Goal: Transaction & Acquisition: Purchase product/service

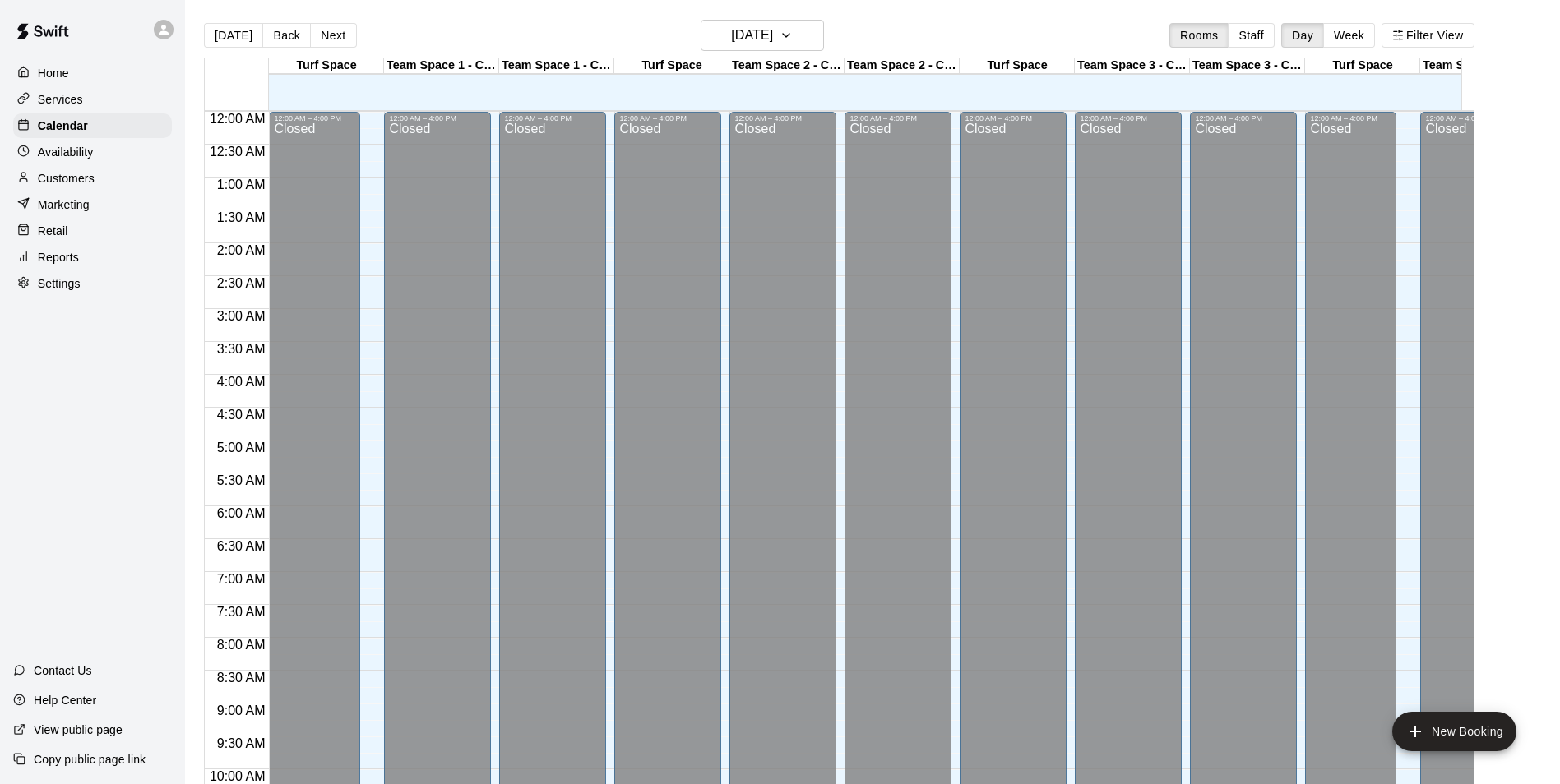
scroll to position [699, 0]
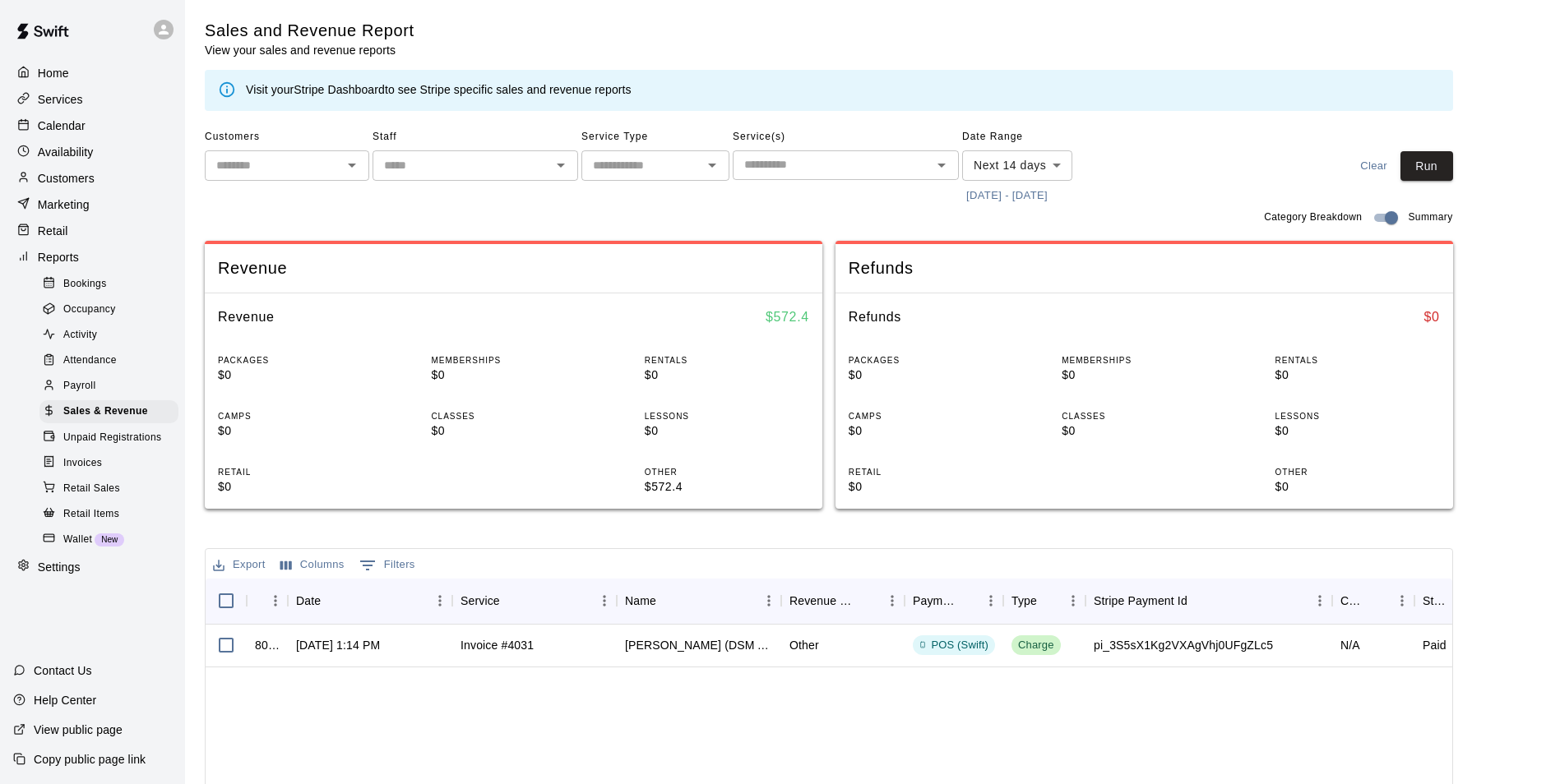
scroll to position [82, 0]
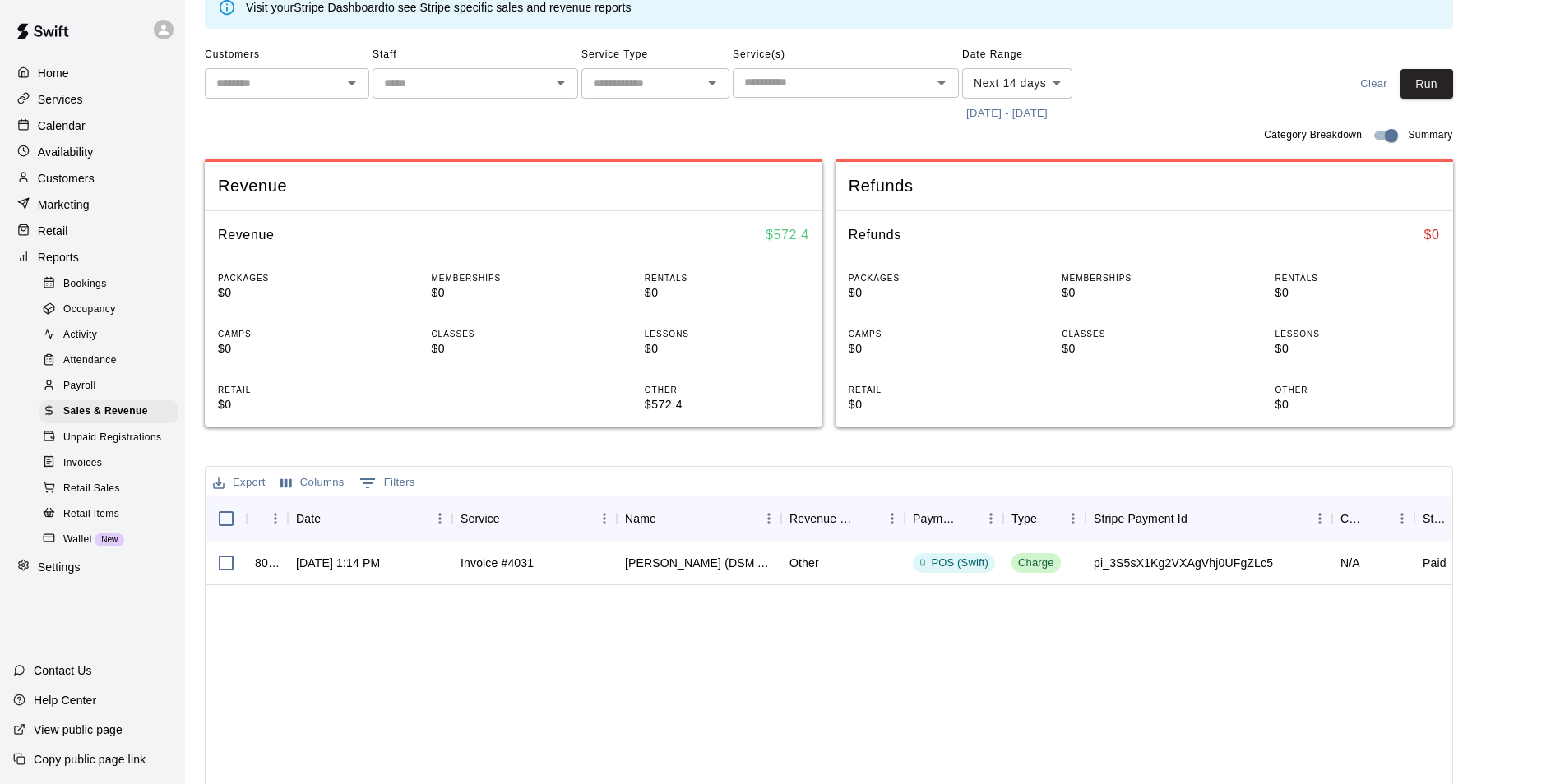
click at [33, 266] on div at bounding box center [27, 257] width 21 height 15
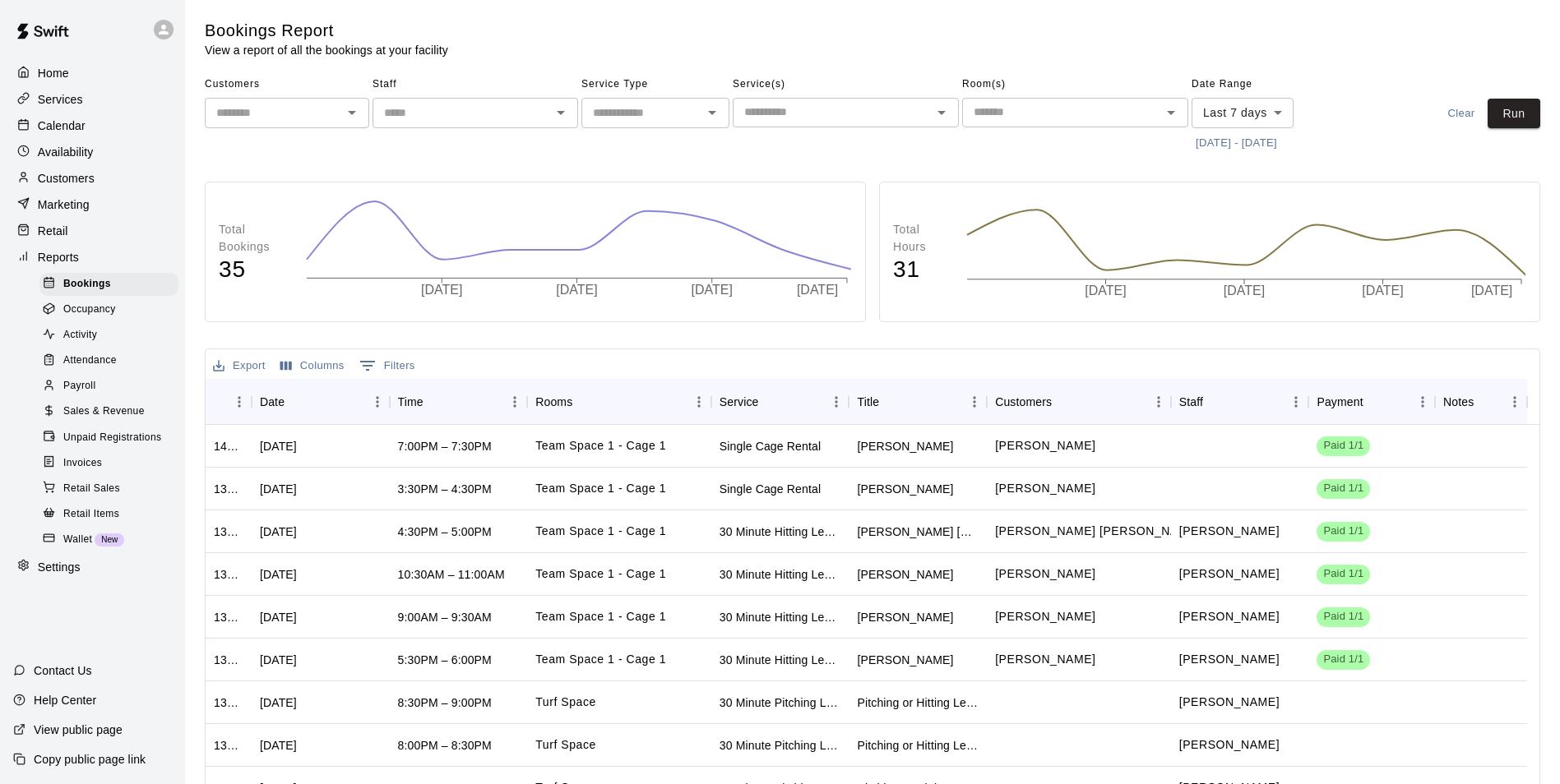
click at [48, 240] on p "Retail" at bounding box center [53, 231] width 31 height 16
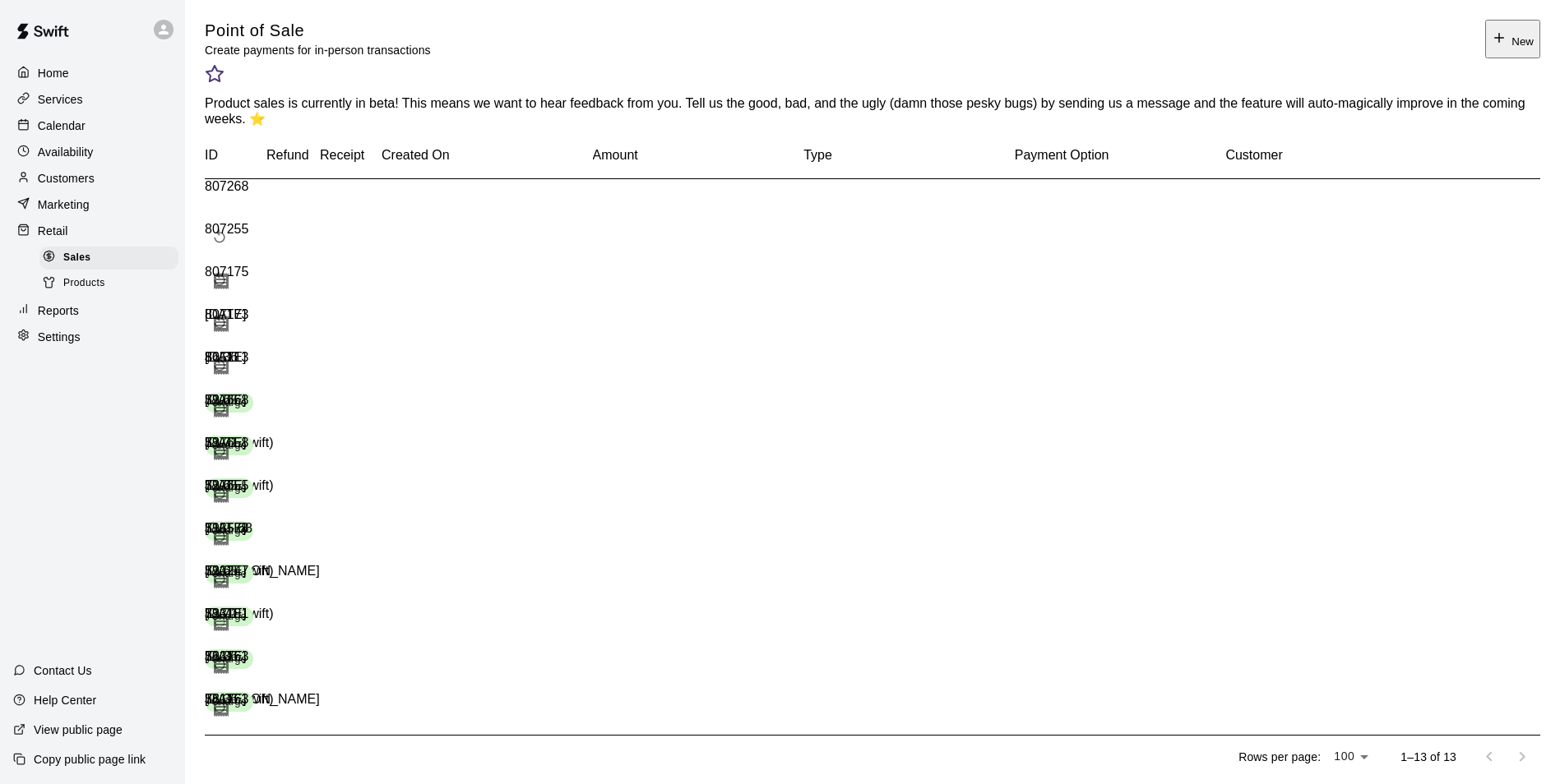
click at [89, 296] on div "Products" at bounding box center [109, 284] width 139 height 23
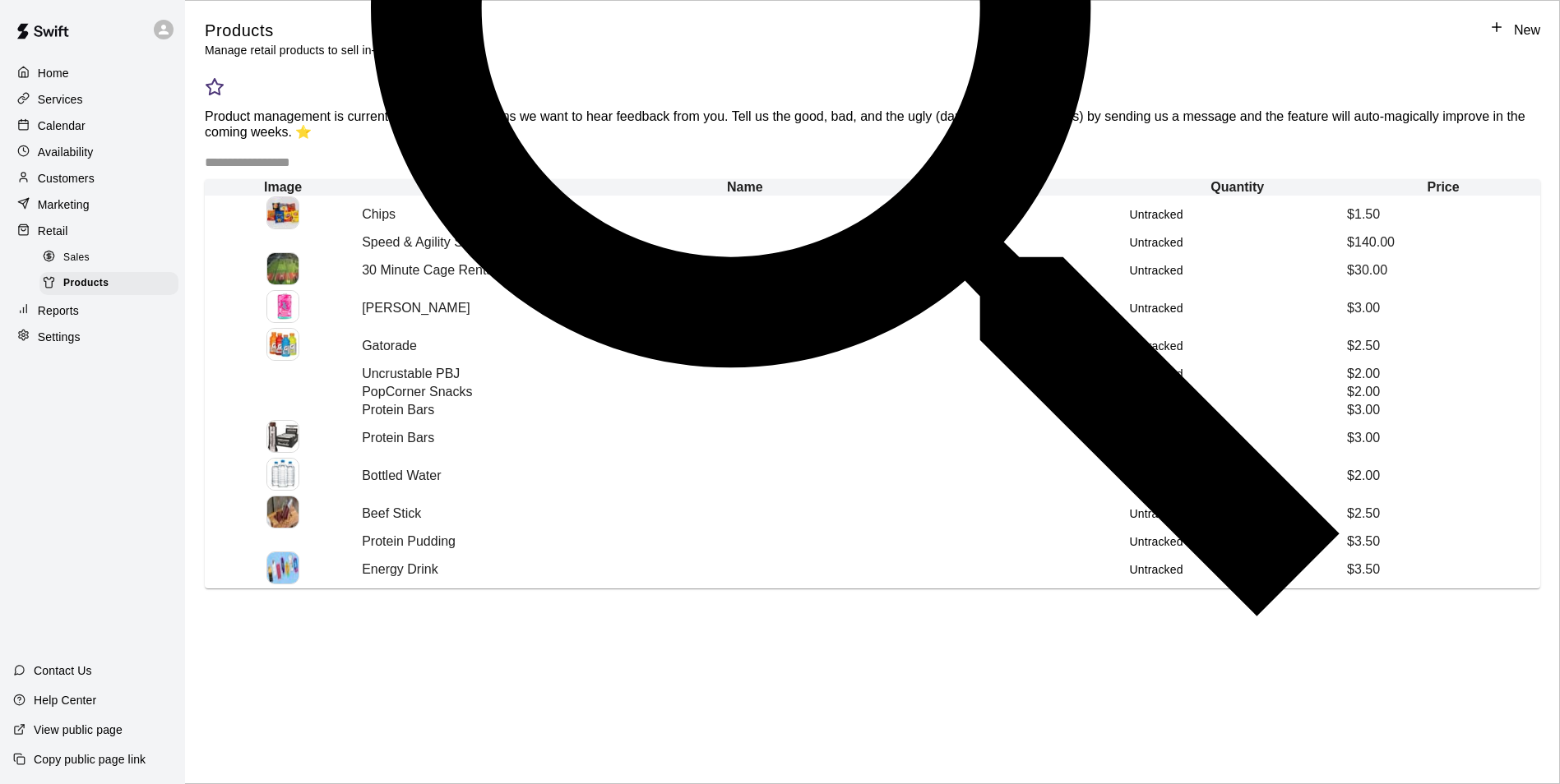
click at [1493, 29] on link "New" at bounding box center [1514, 39] width 51 height 39
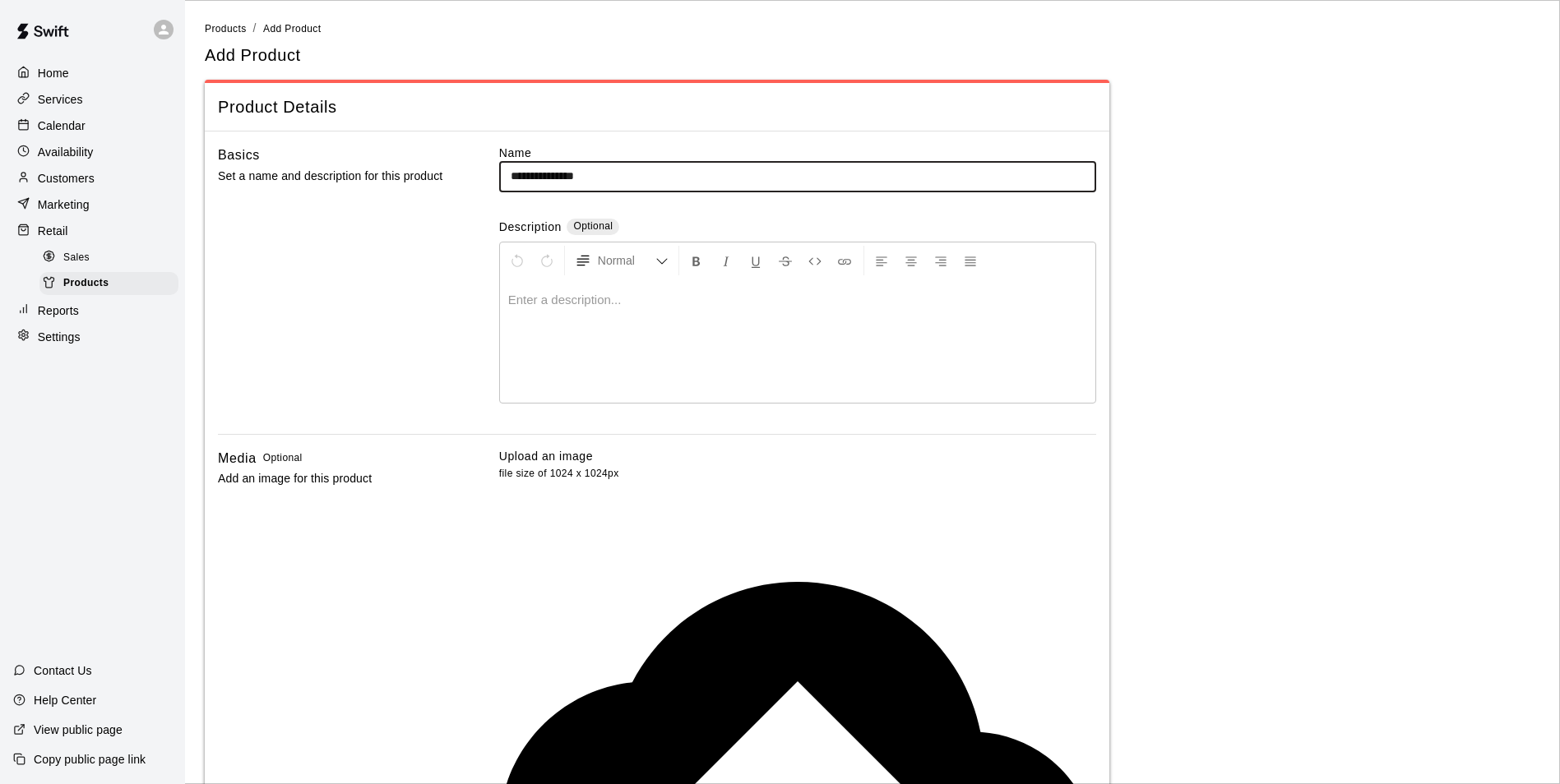
type input "**********"
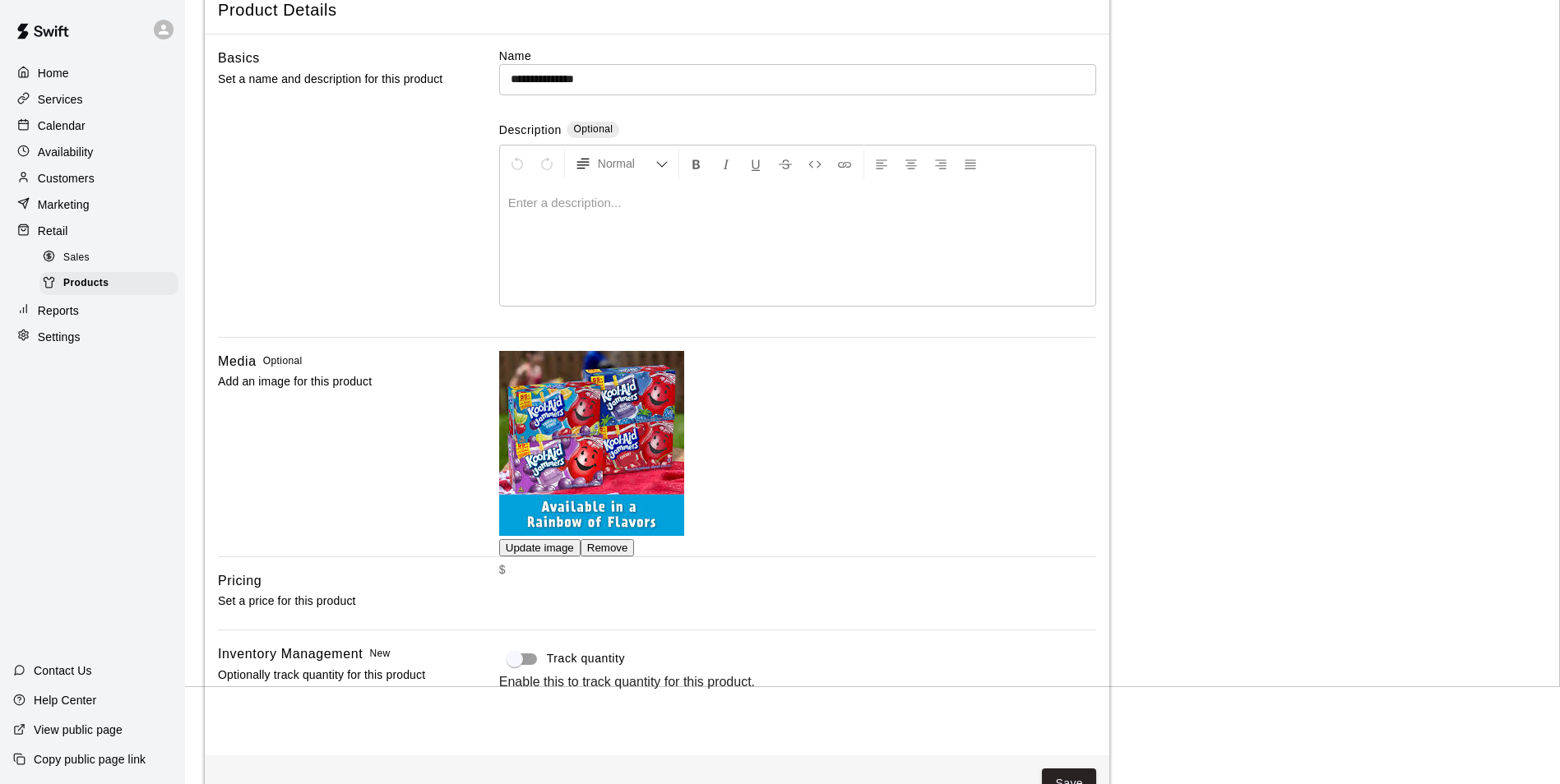
scroll to position [98, 0]
click at [567, 570] on input "text" at bounding box center [803, 586] width 608 height 32
type input "***"
click at [727, 570] on div "$ *** ​" at bounding box center [798, 586] width 597 height 32
click at [1071, 768] on button "Save" at bounding box center [1069, 783] width 54 height 31
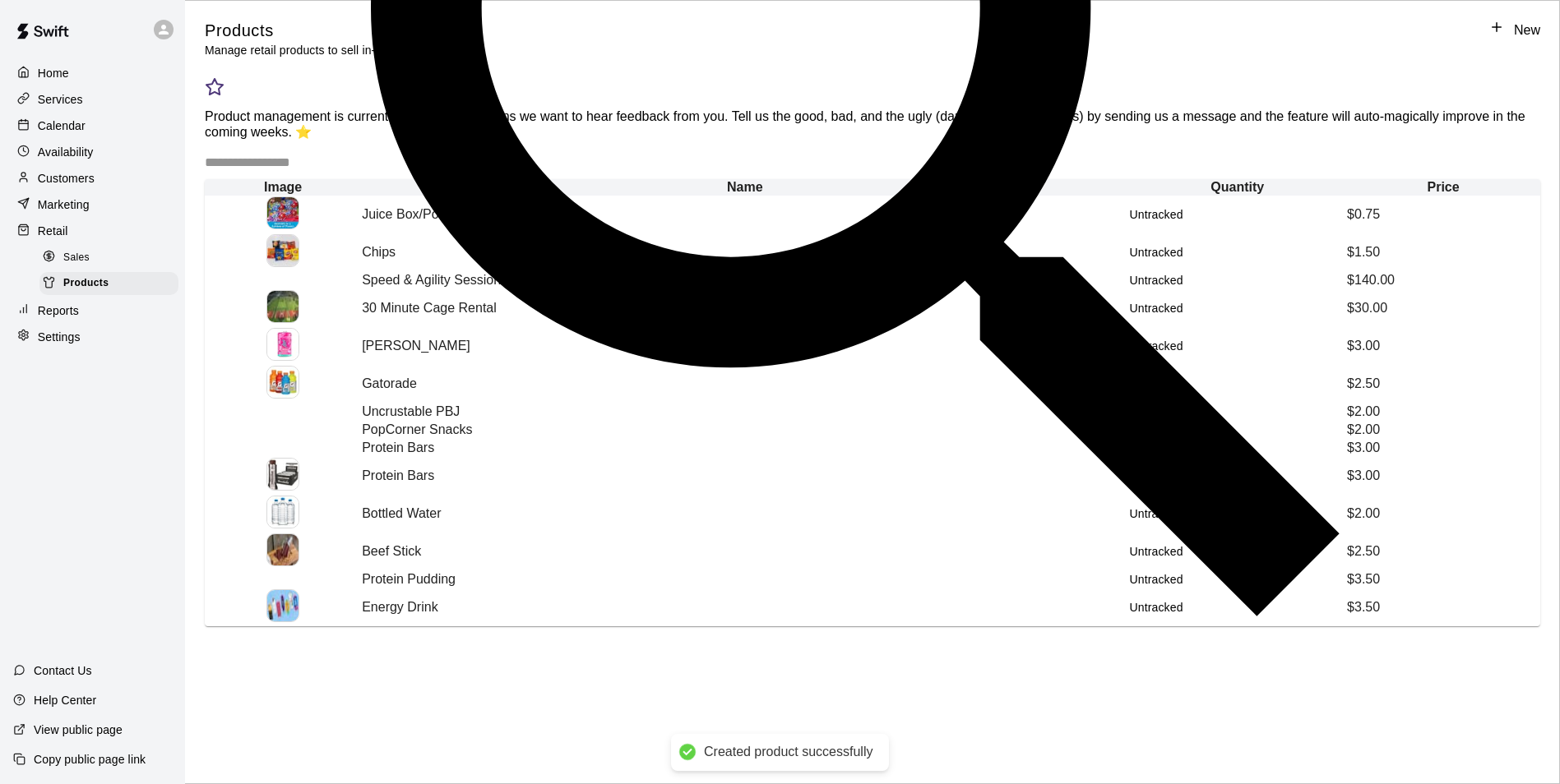
click at [1489, 35] on link "New" at bounding box center [1514, 39] width 51 height 39
click at [96, 269] on div "Sales" at bounding box center [109, 259] width 139 height 23
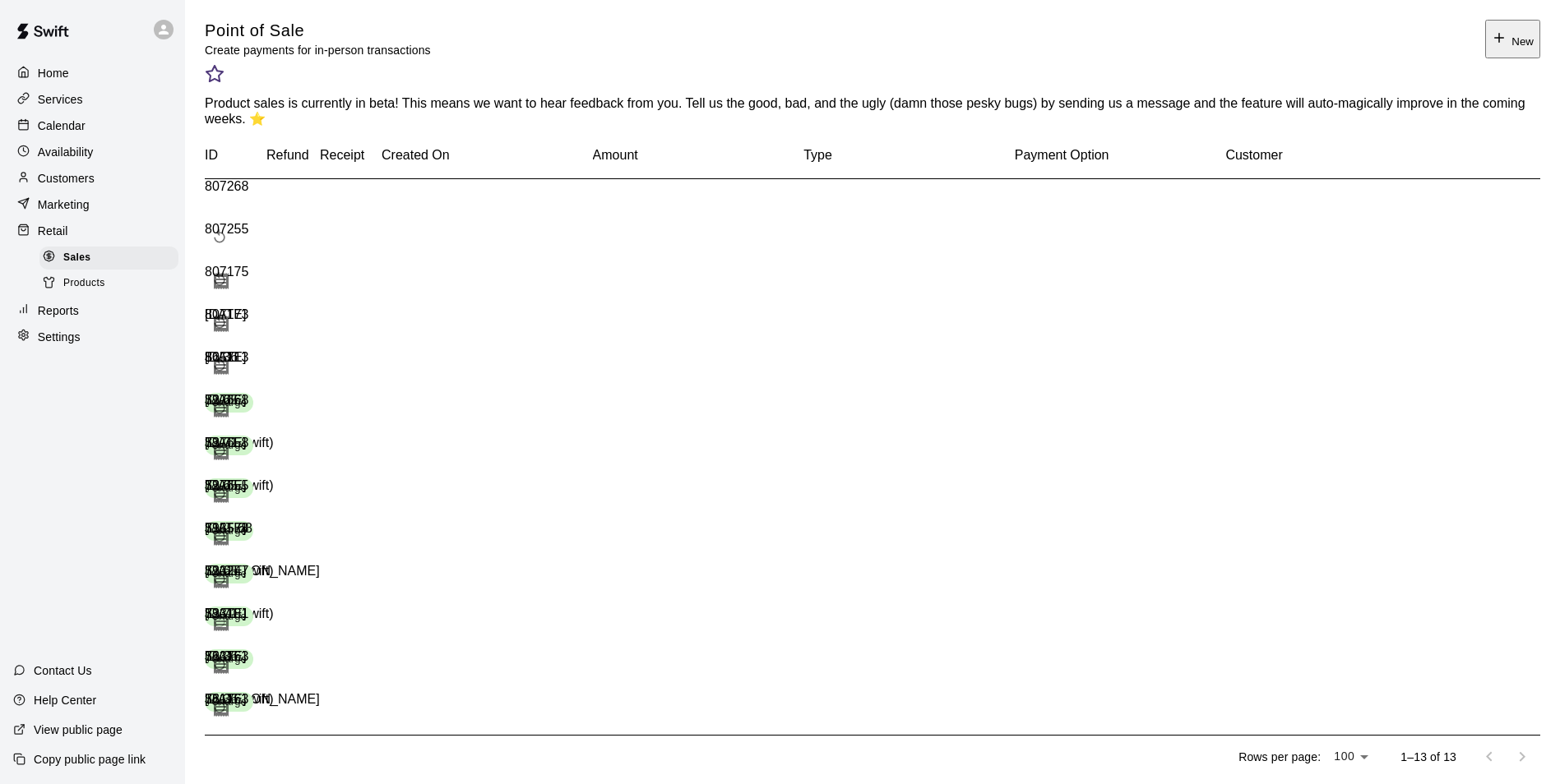
click at [1522, 50] on button "New" at bounding box center [1512, 39] width 55 height 39
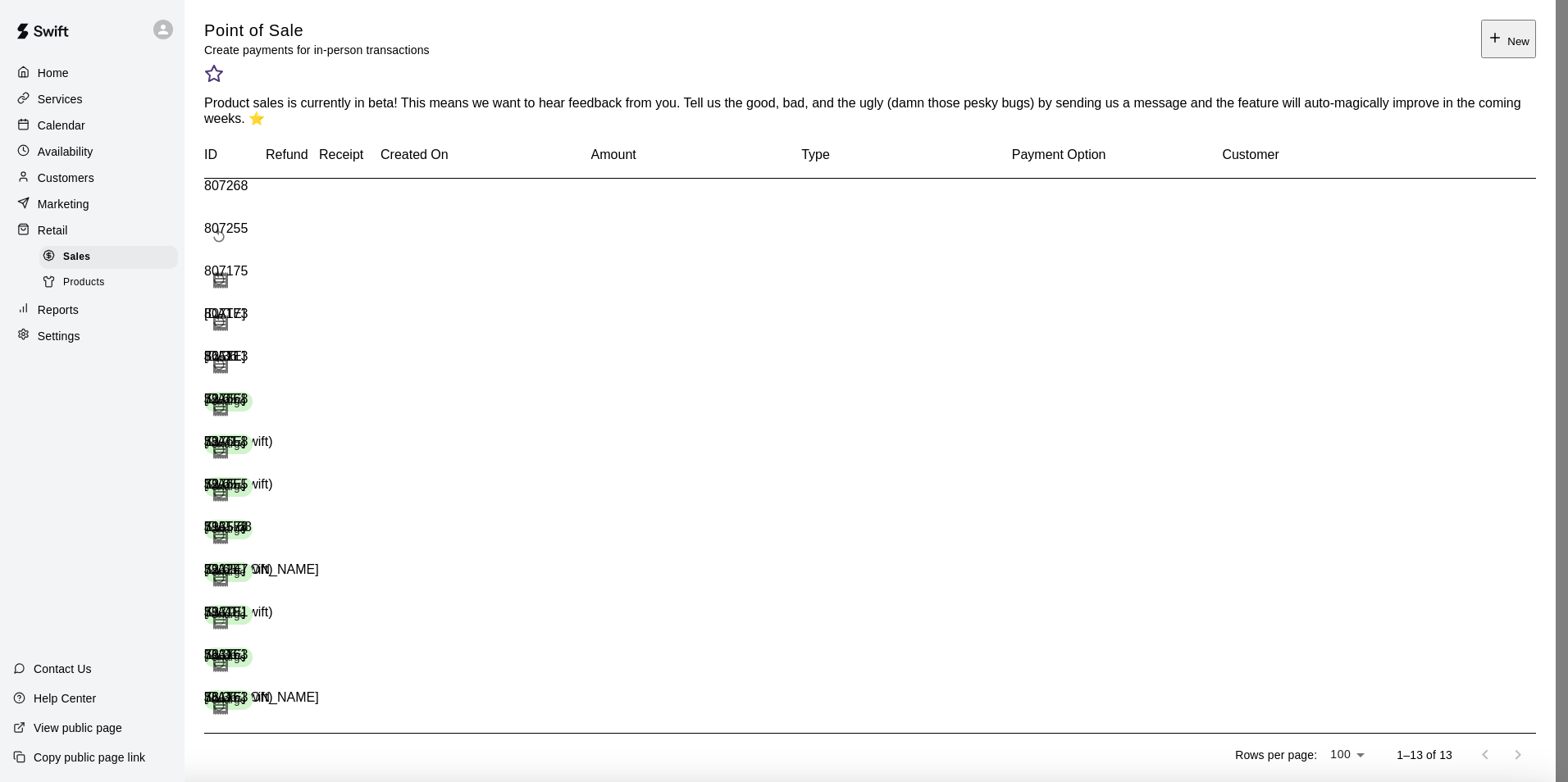
type input "**********"
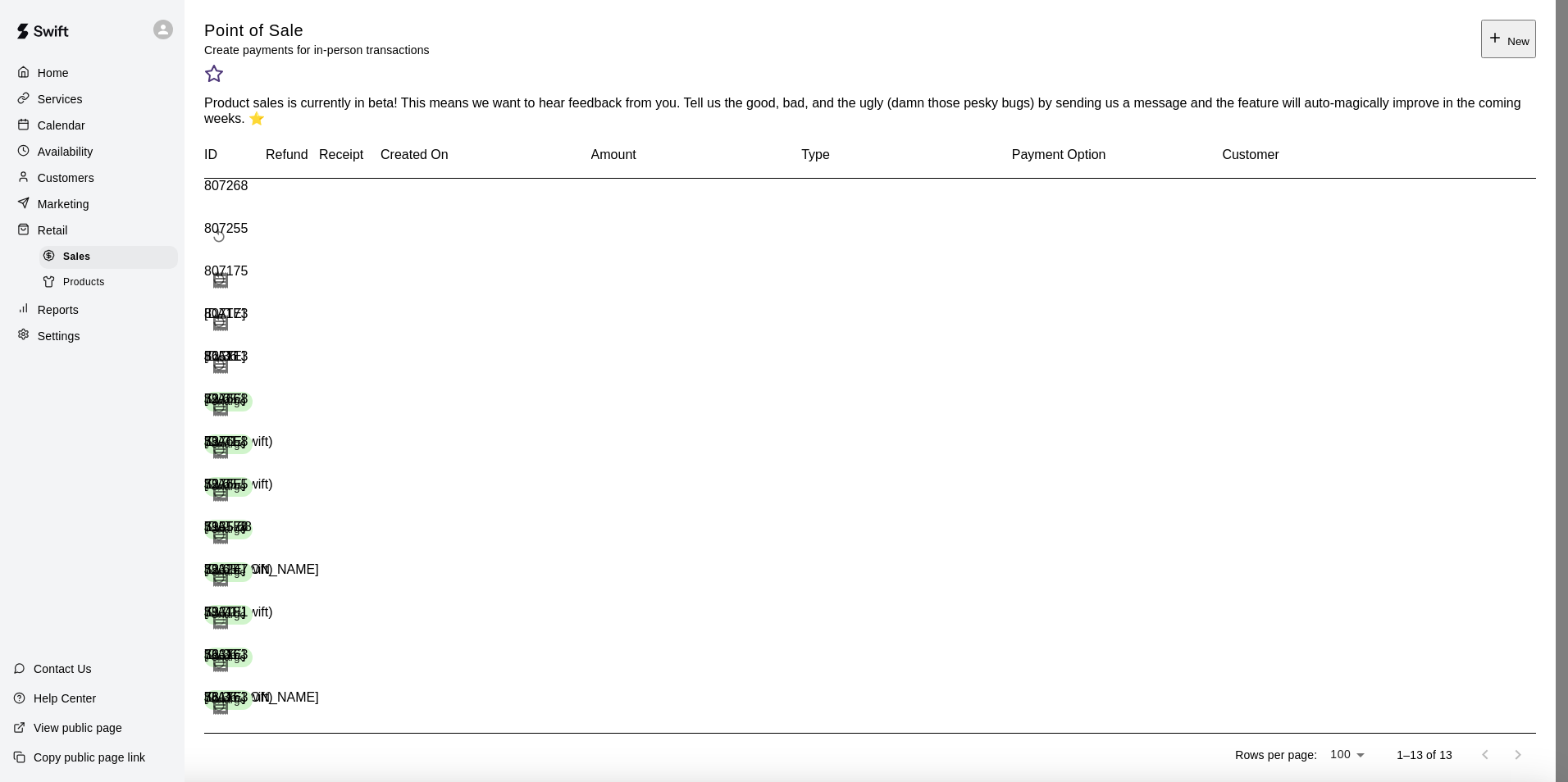
type input "******"
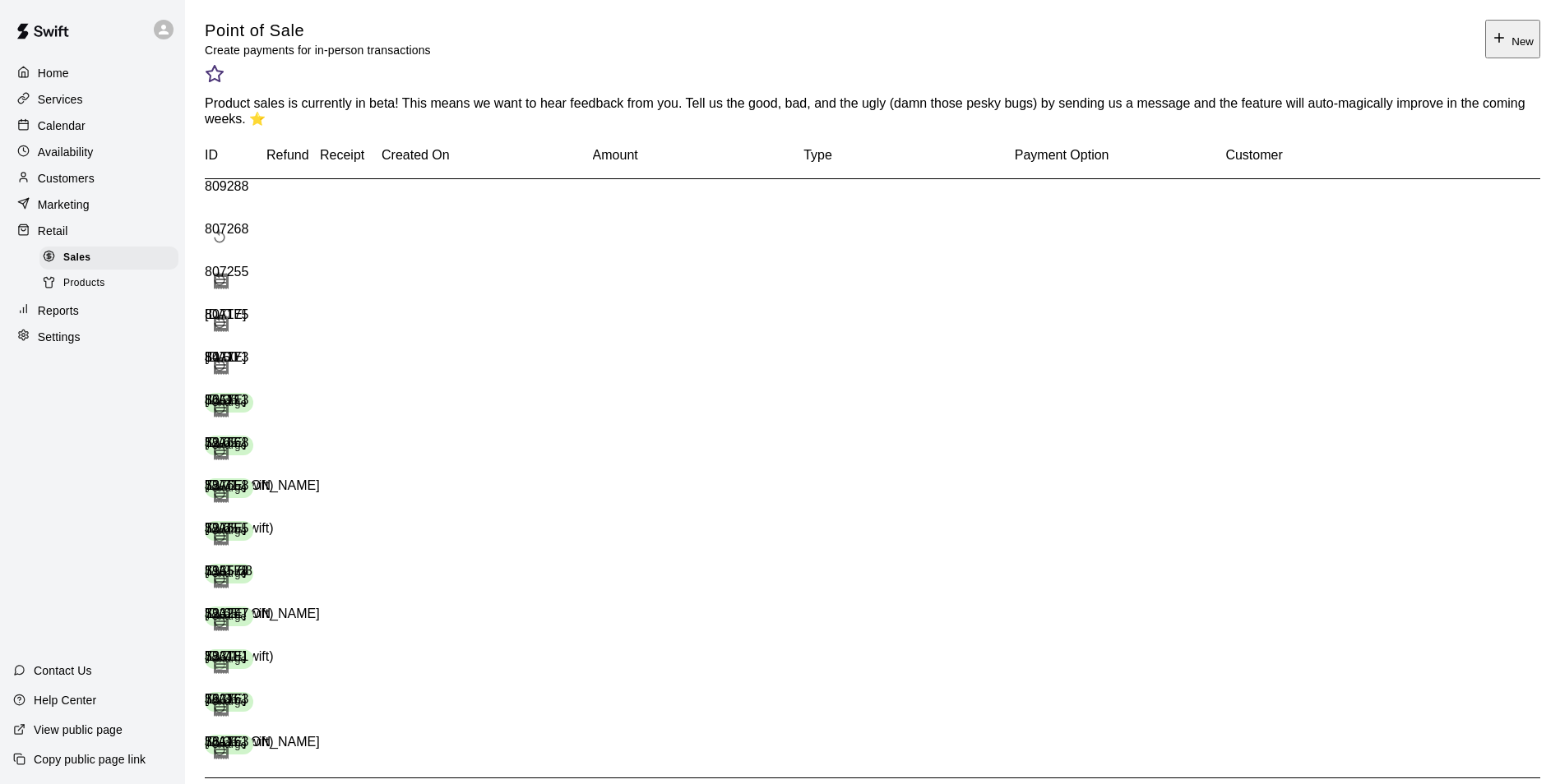
click at [53, 317] on p "Reports" at bounding box center [59, 311] width 41 height 16
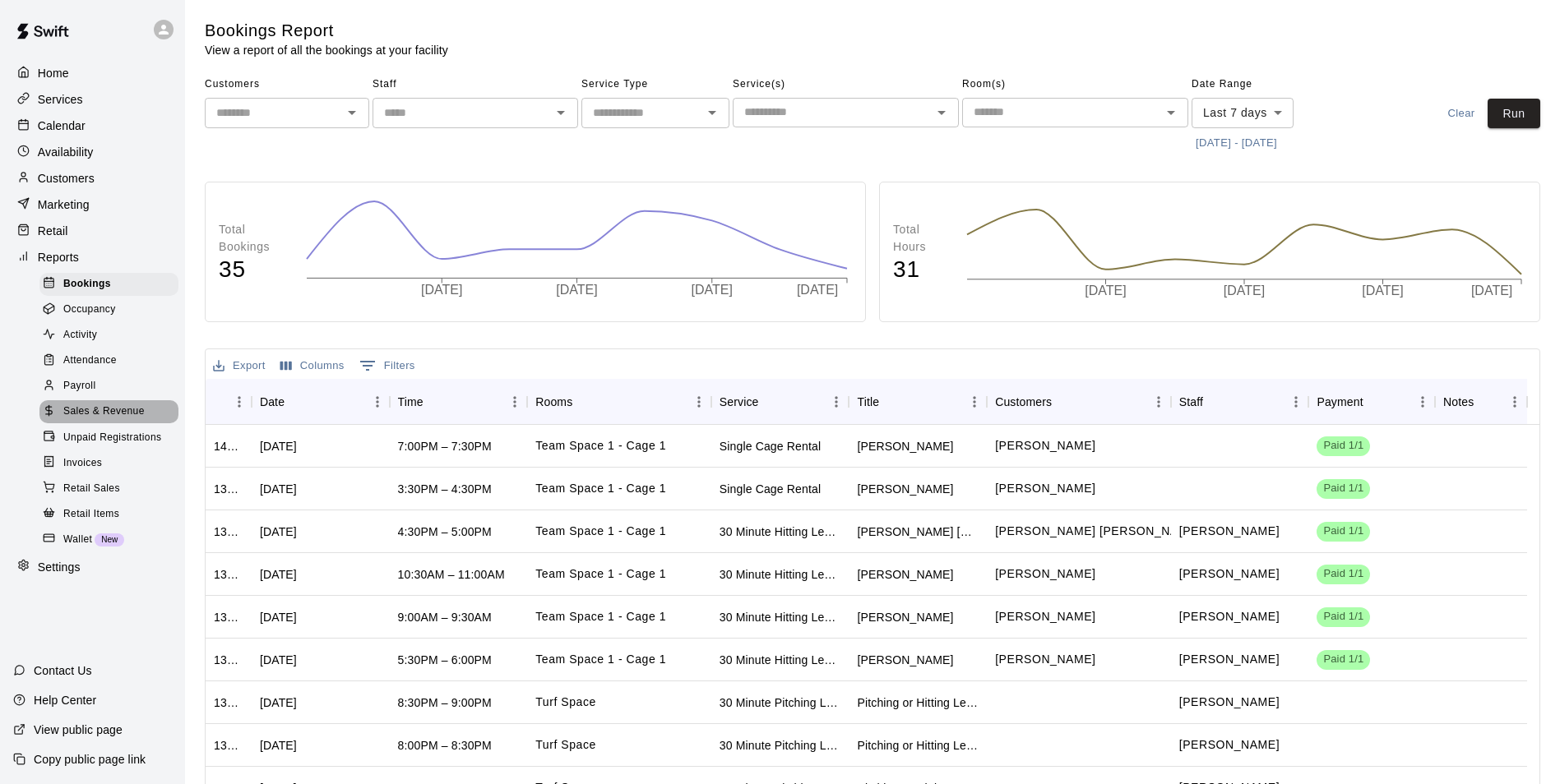
click at [121, 420] on span "Sales & Revenue" at bounding box center [104, 412] width 81 height 16
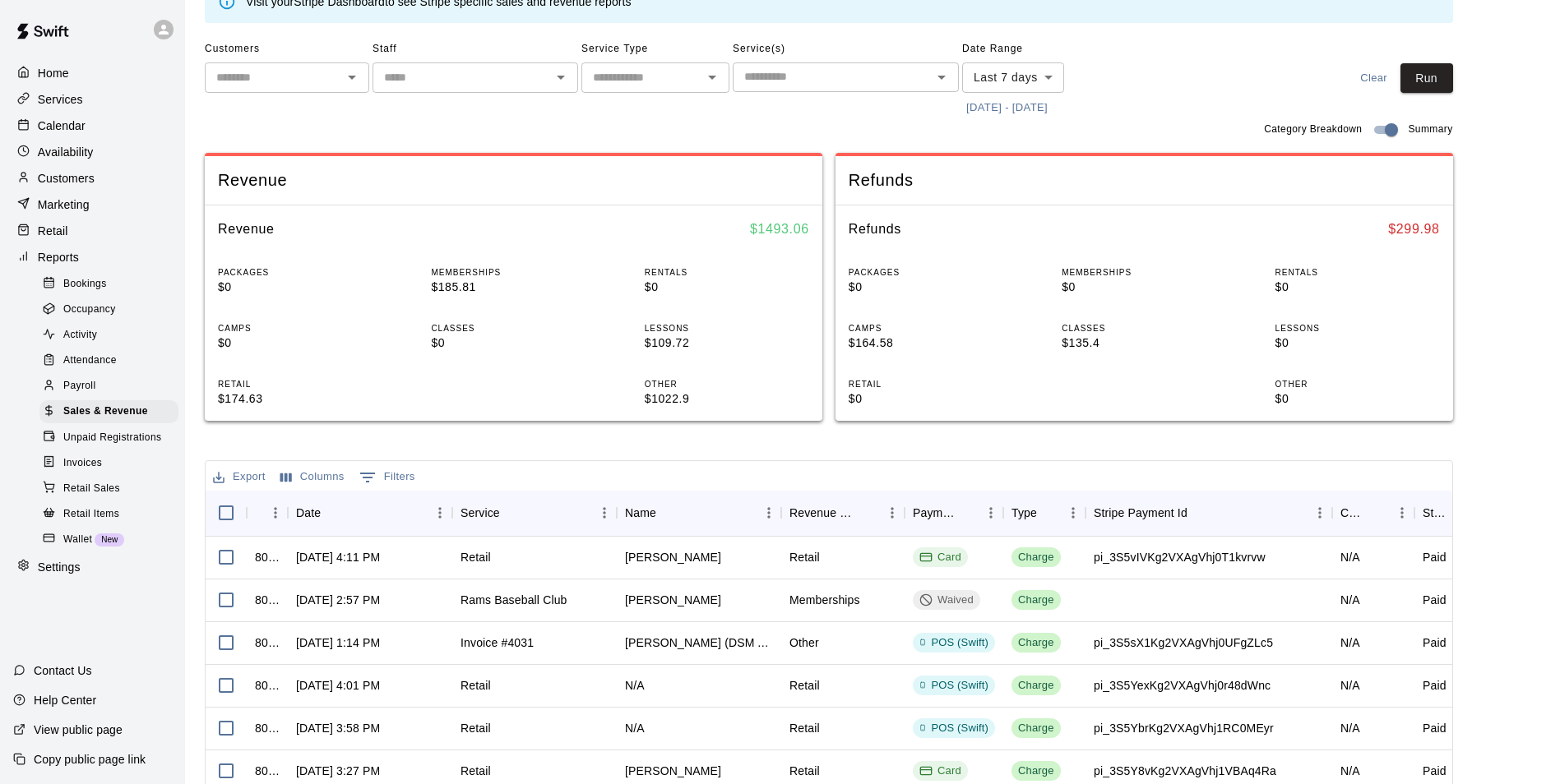
scroll to position [82, 0]
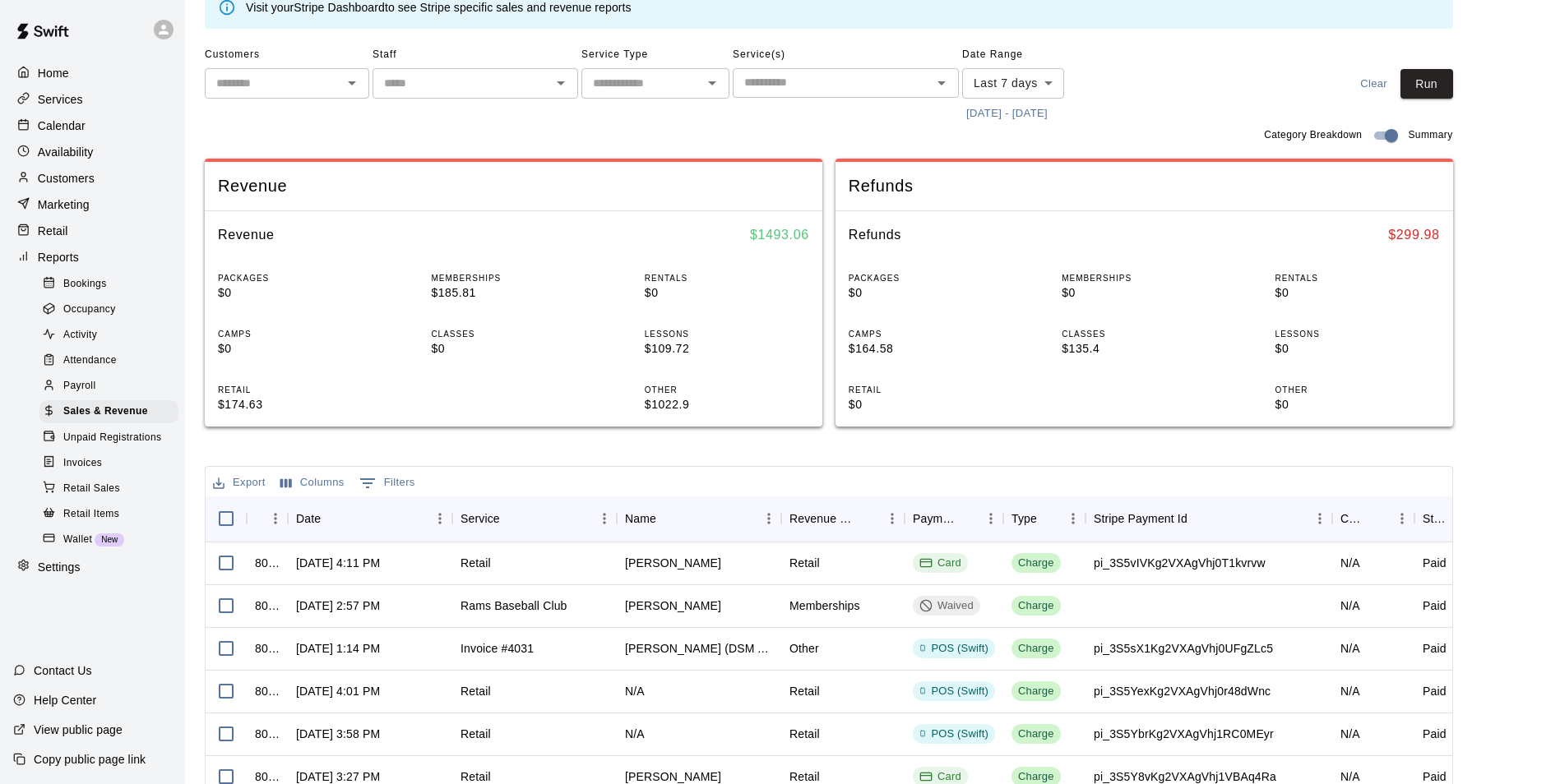
click at [89, 392] on span "Payroll" at bounding box center [79, 387] width 32 height 16
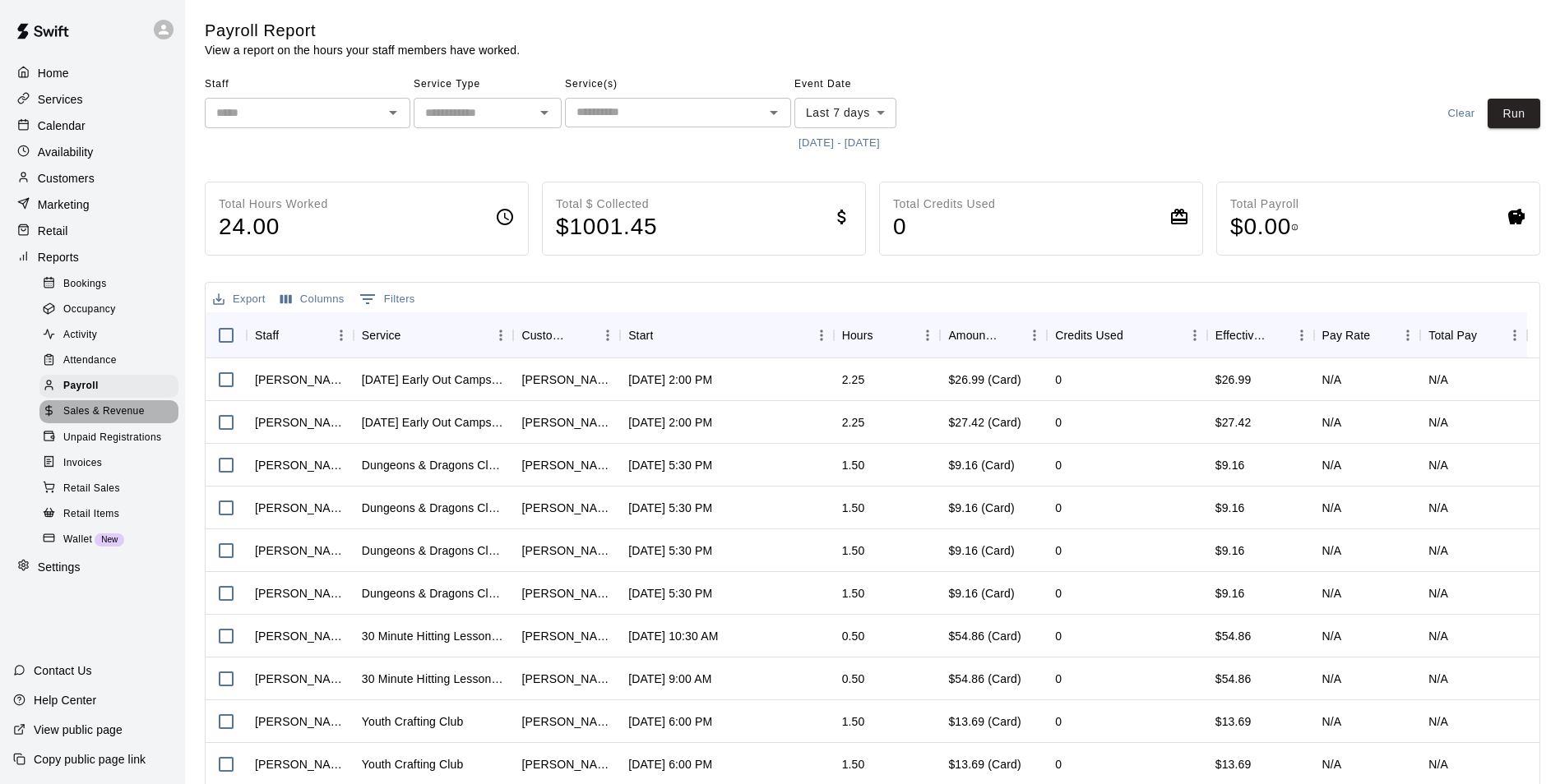
click at [93, 420] on span "Sales & Revenue" at bounding box center [104, 412] width 81 height 16
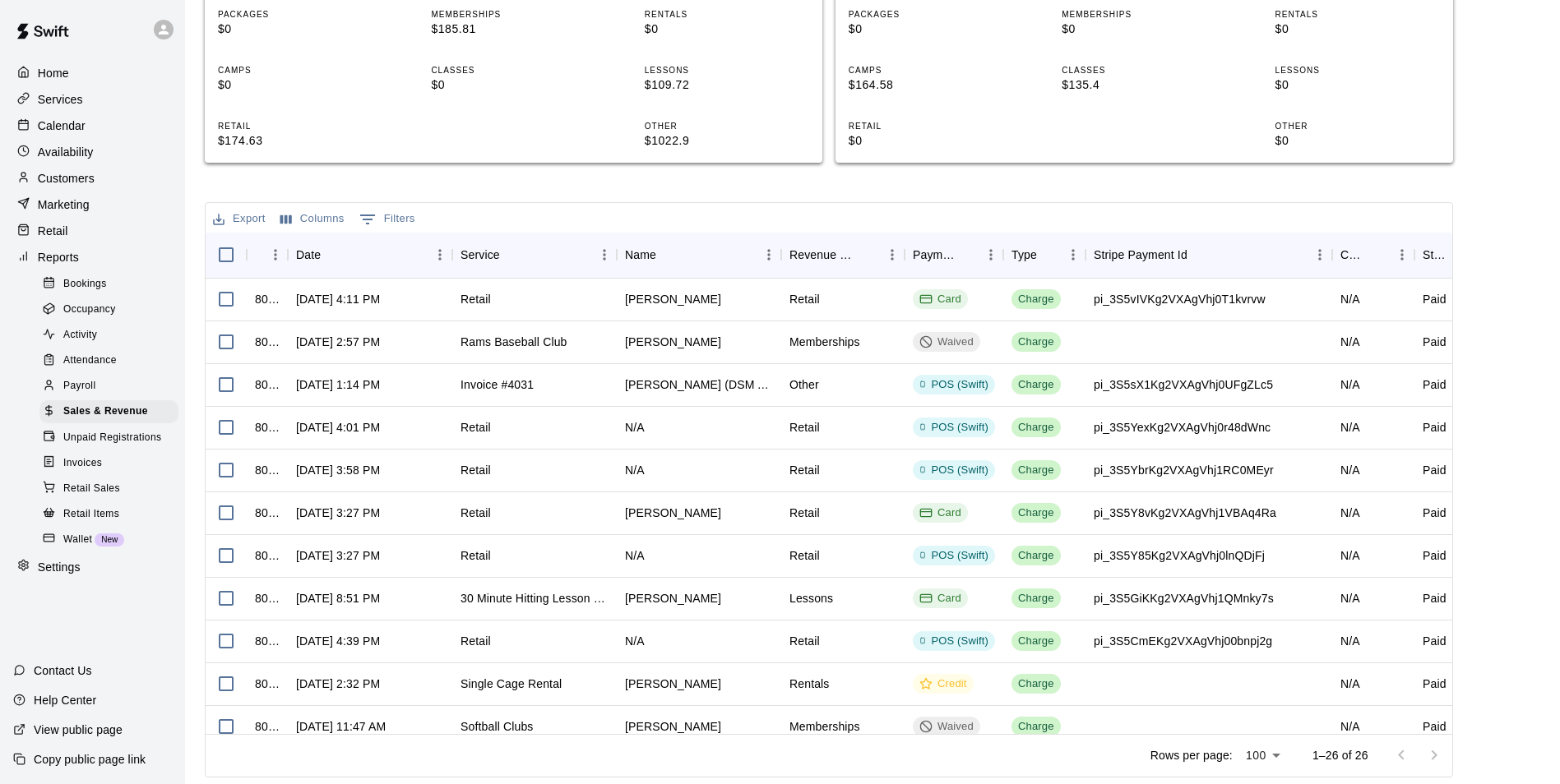
click at [85, 523] on span "Retail Items" at bounding box center [91, 515] width 56 height 16
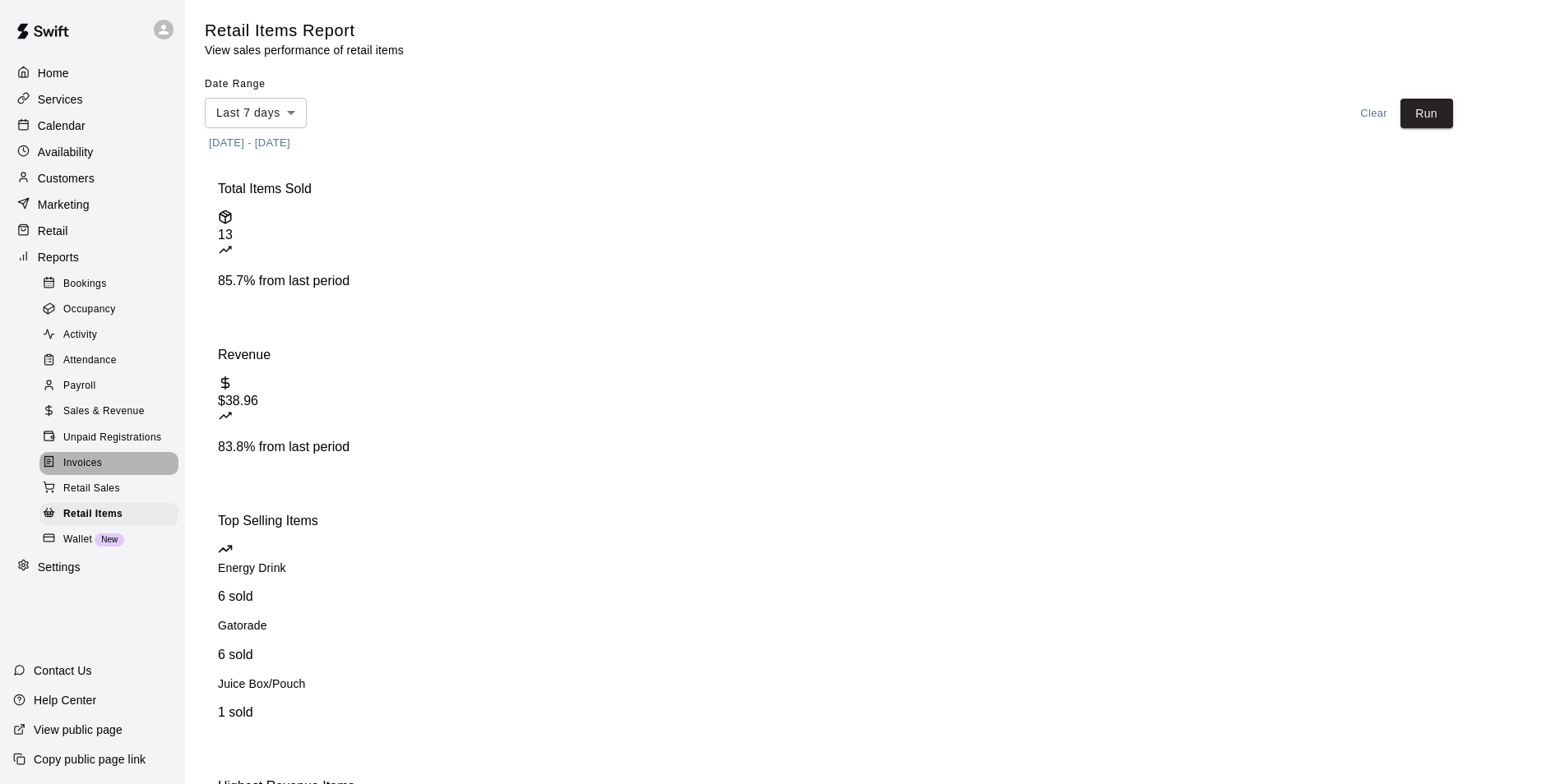
click at [84, 470] on span "Invoices" at bounding box center [82, 463] width 39 height 16
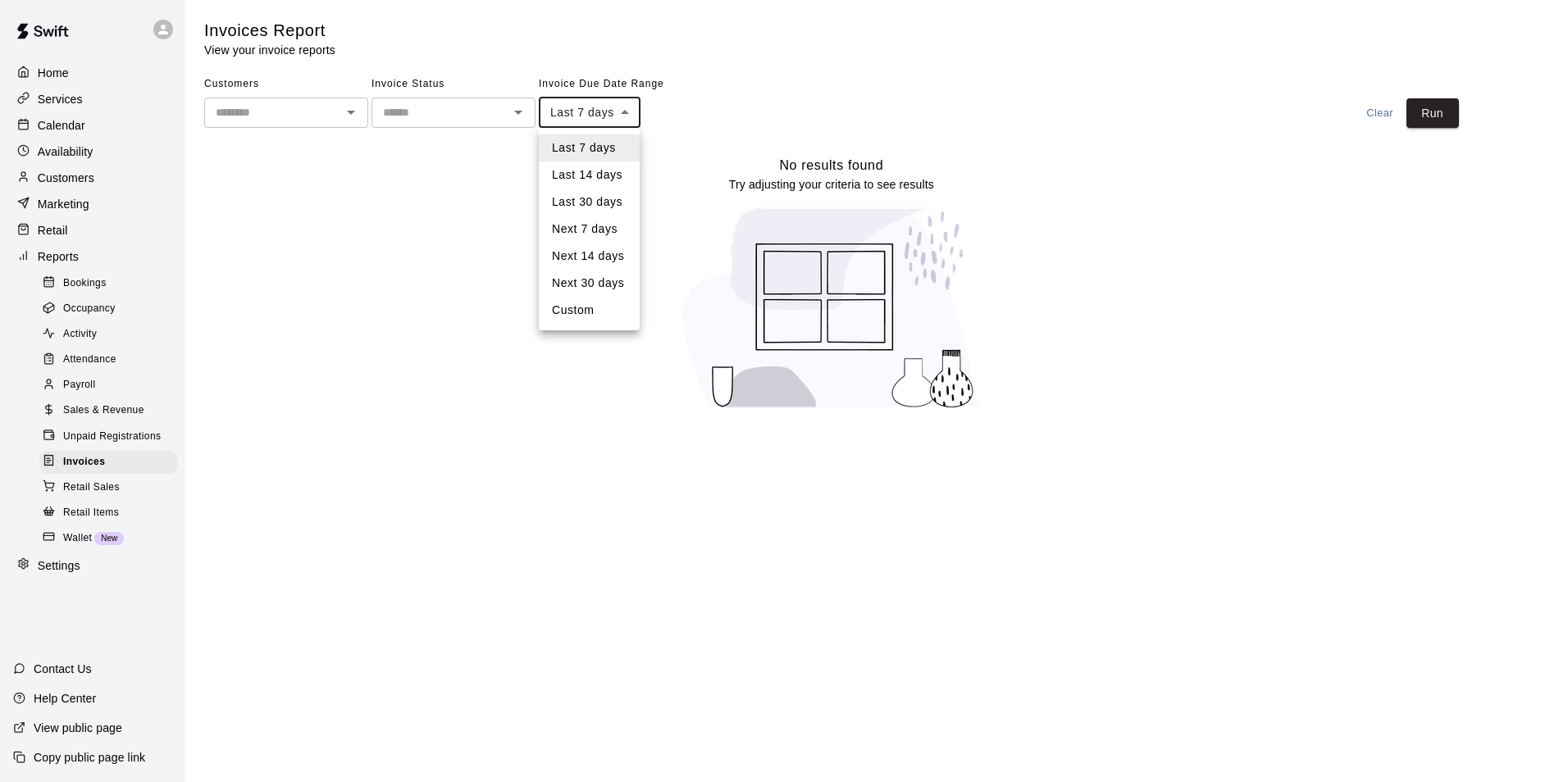
click at [589, 117] on body "Home Services Calendar Availability Customers Marketing Retail Reports Bookings…" at bounding box center [784, 215] width 1568 height 430
click at [604, 252] on li "Next 14 days" at bounding box center [589, 256] width 101 height 27
type input "**********"
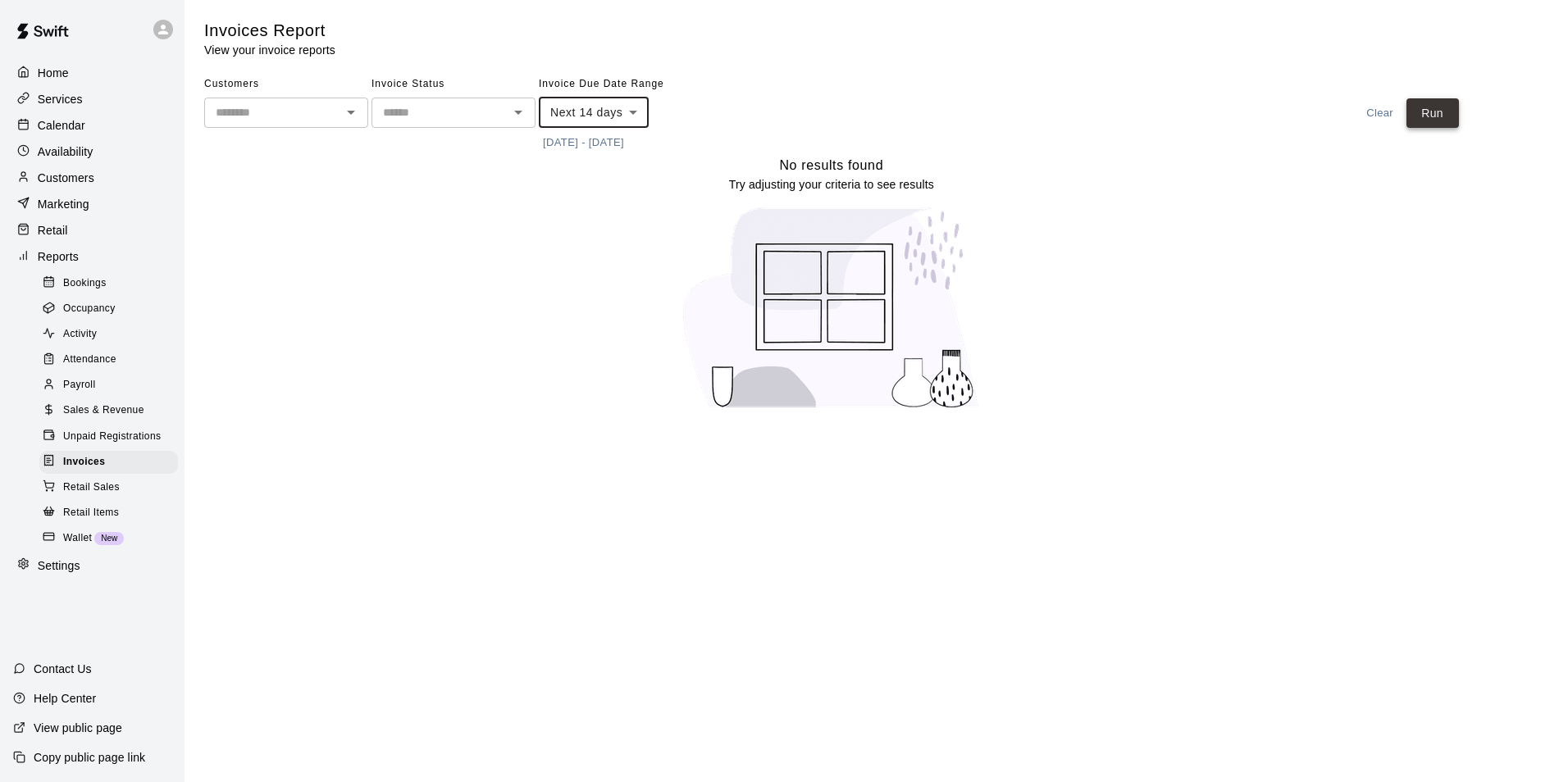
click at [1432, 120] on button "Run" at bounding box center [1432, 113] width 52 height 31
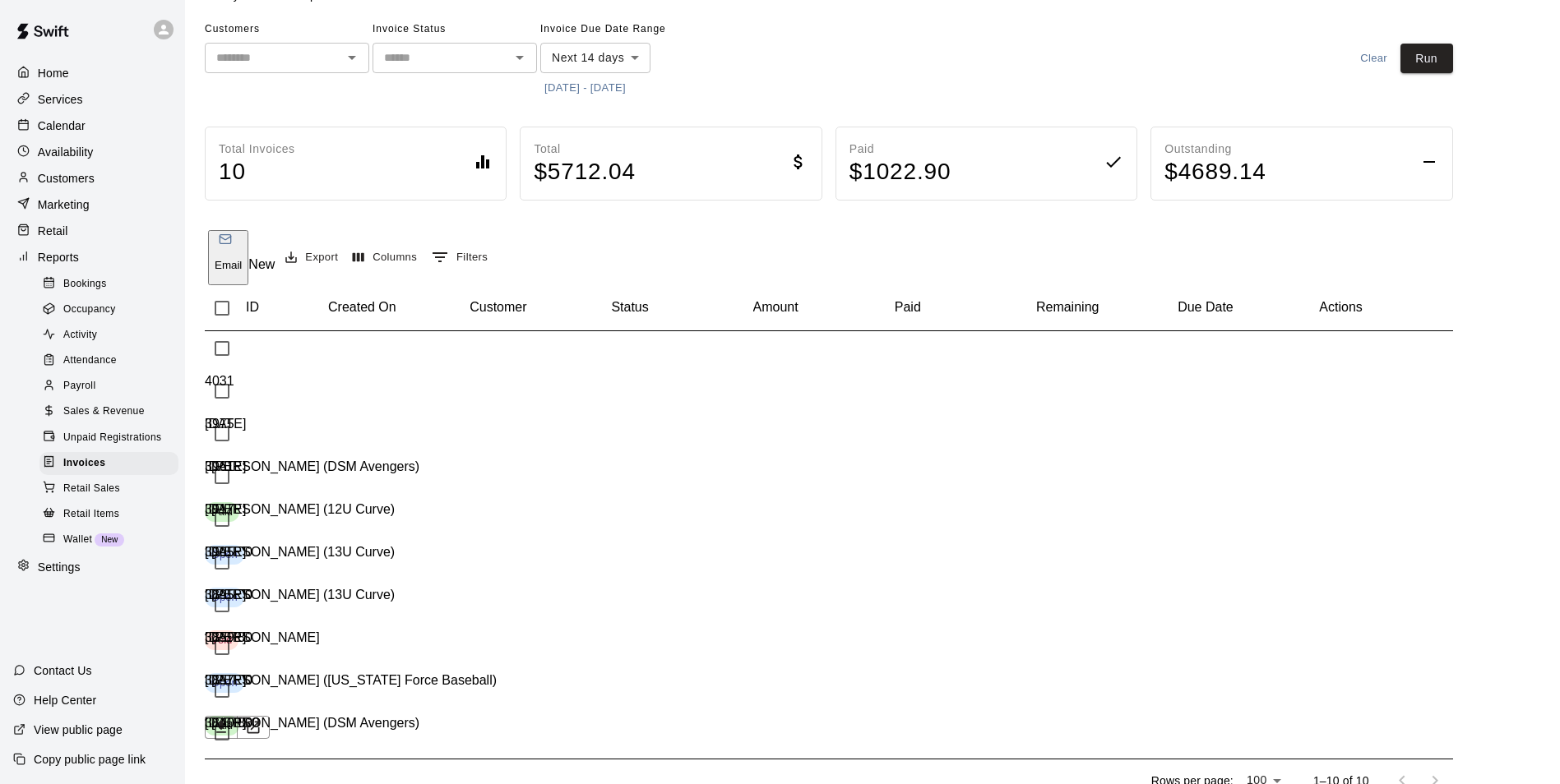
scroll to position [80, 0]
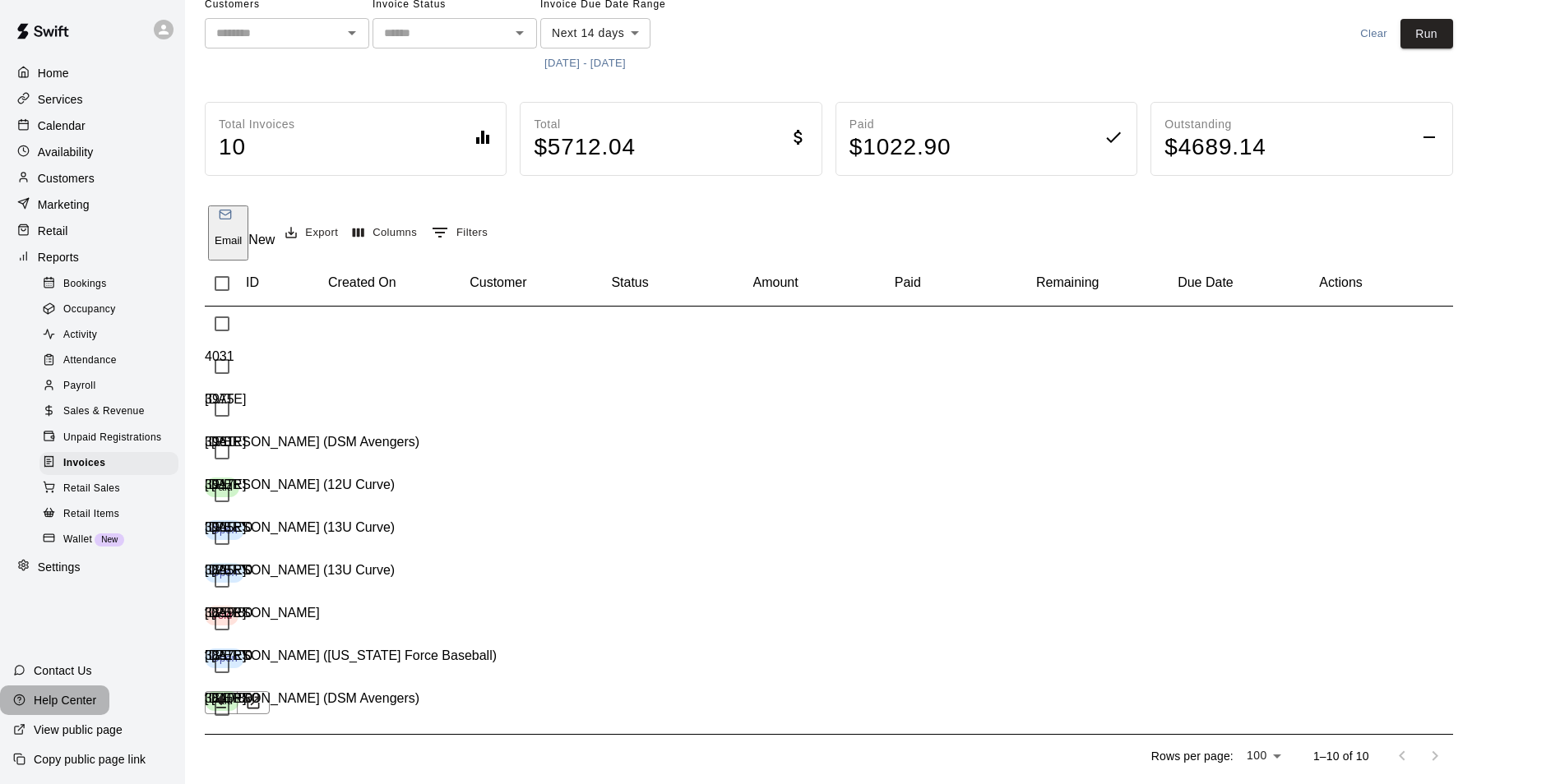
click at [74, 704] on p "Help Center" at bounding box center [64, 700] width 62 height 16
click at [95, 129] on div "Calendar" at bounding box center [93, 125] width 159 height 24
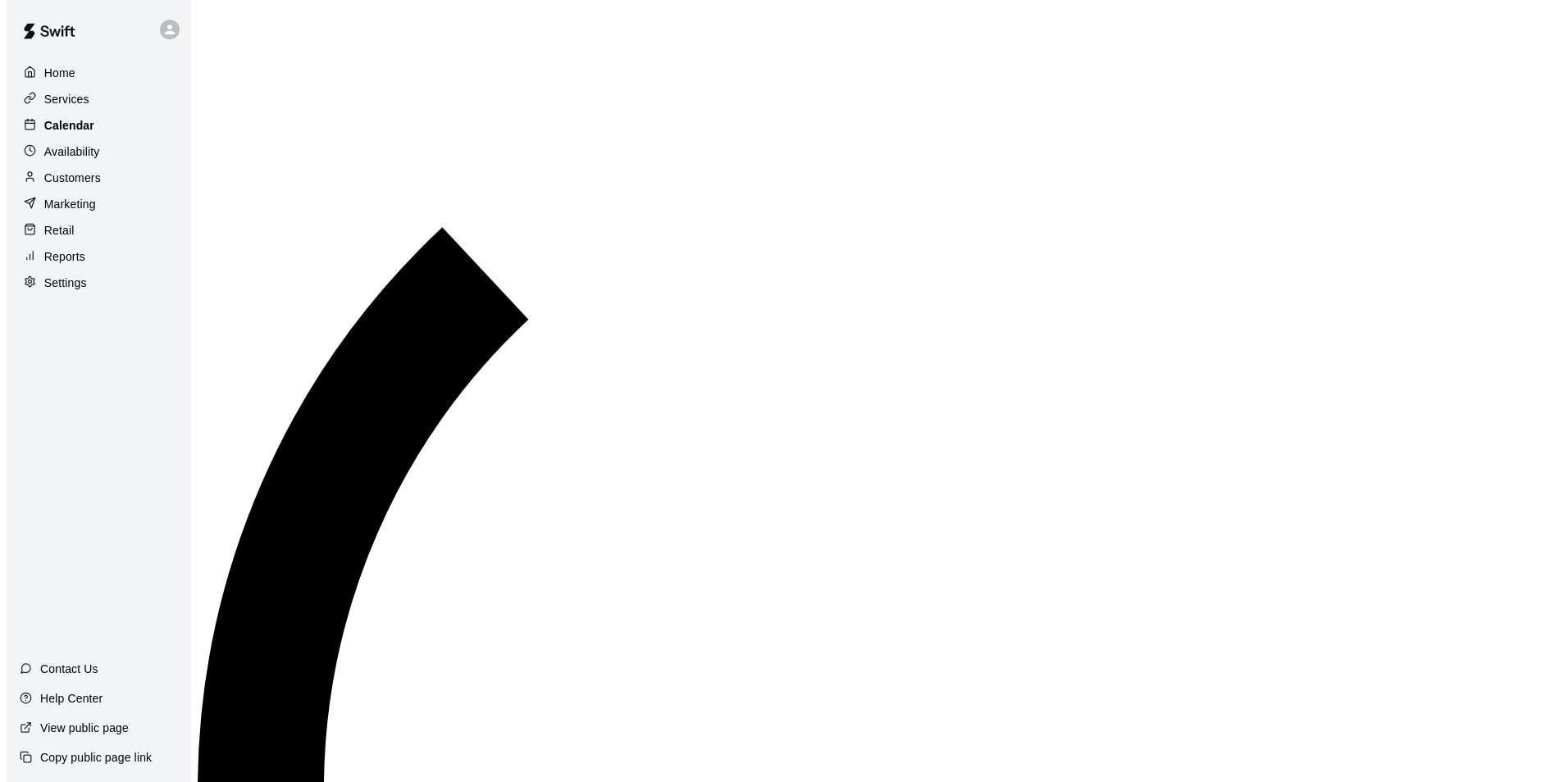
scroll to position [833, 0]
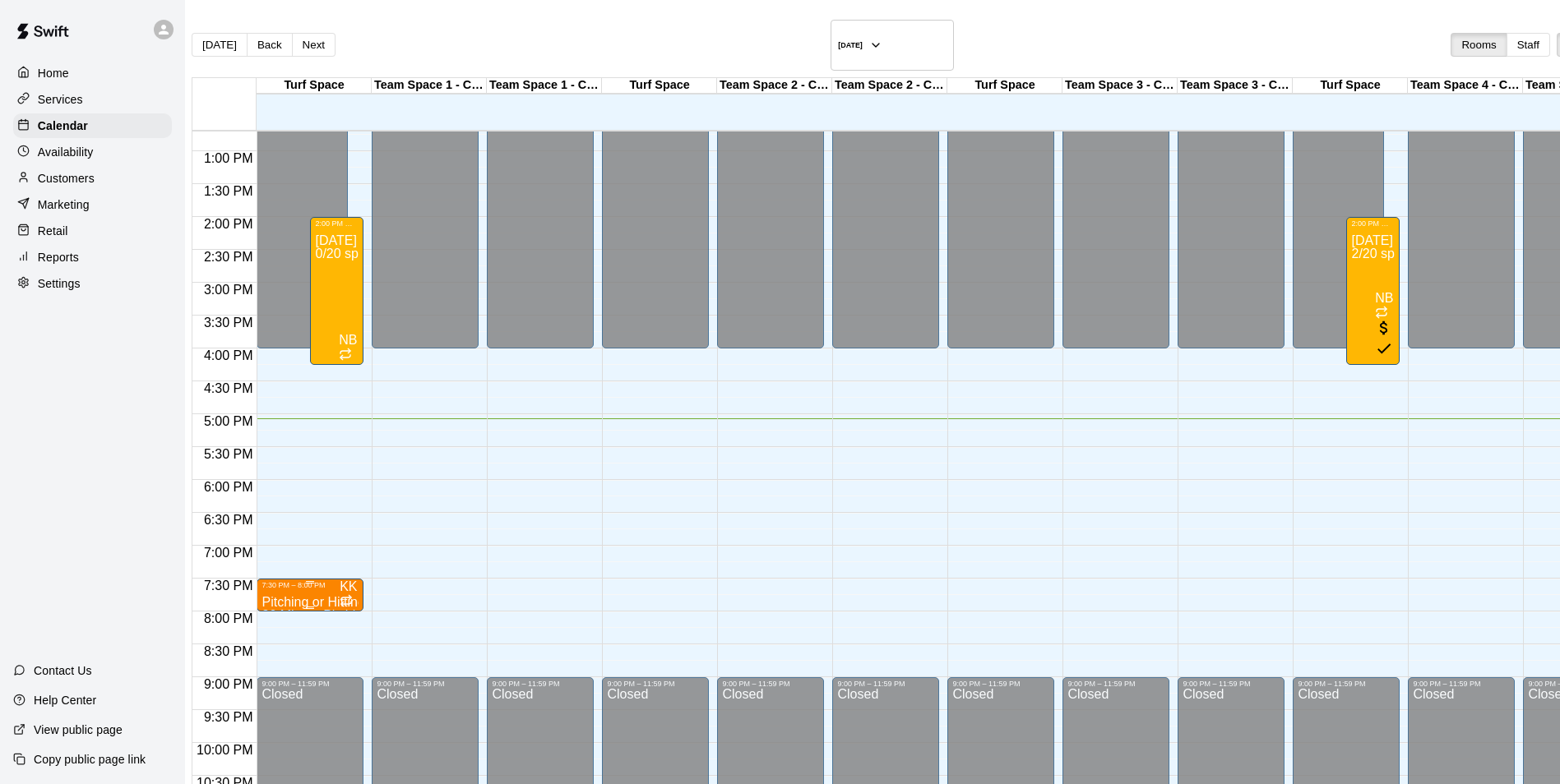
click at [295, 608] on span "30 Minute Pitching Lesson (Baseball)" at bounding box center [369, 615] width 217 height 14
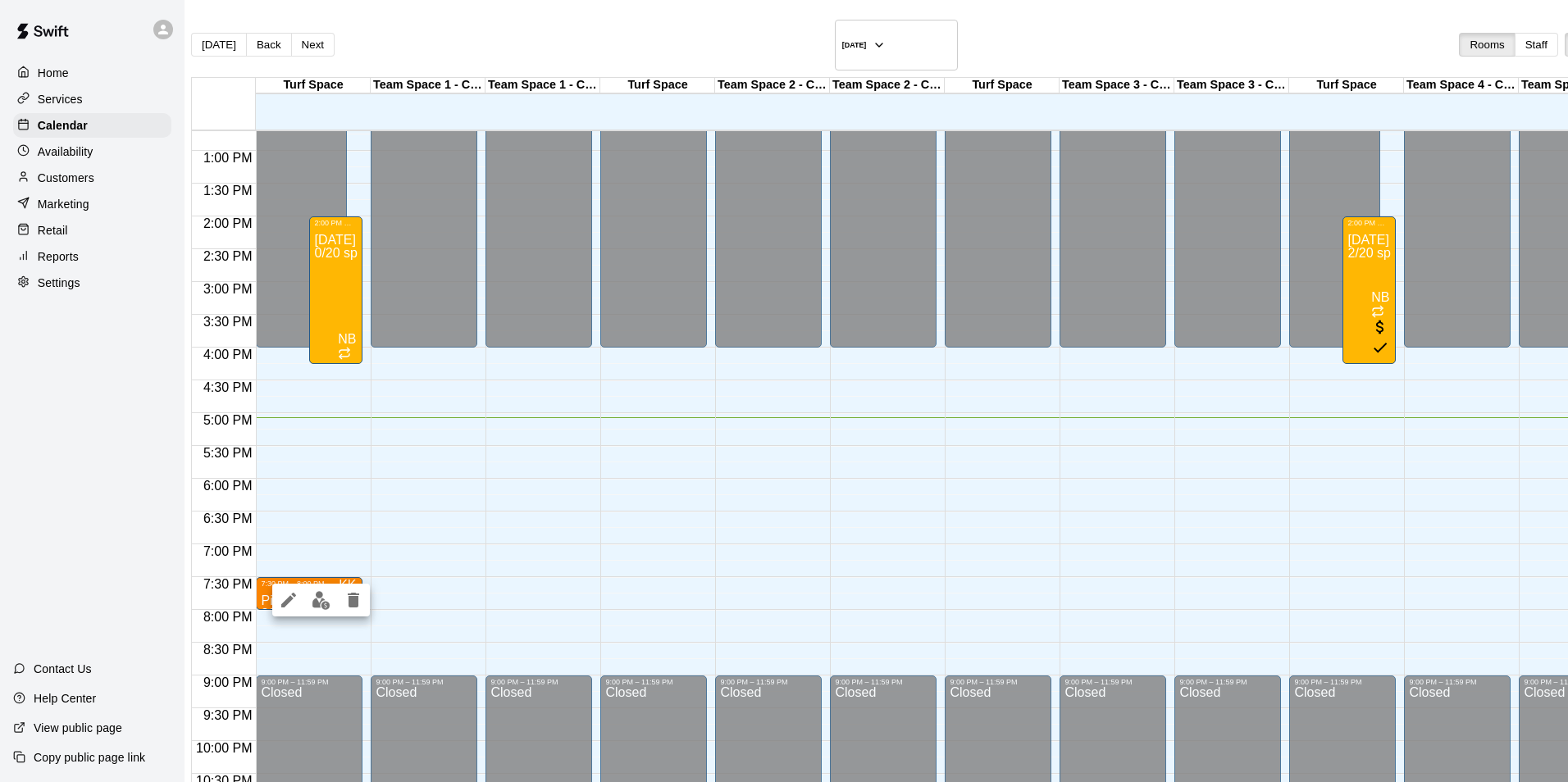
click at [343, 565] on div at bounding box center [784, 391] width 1568 height 782
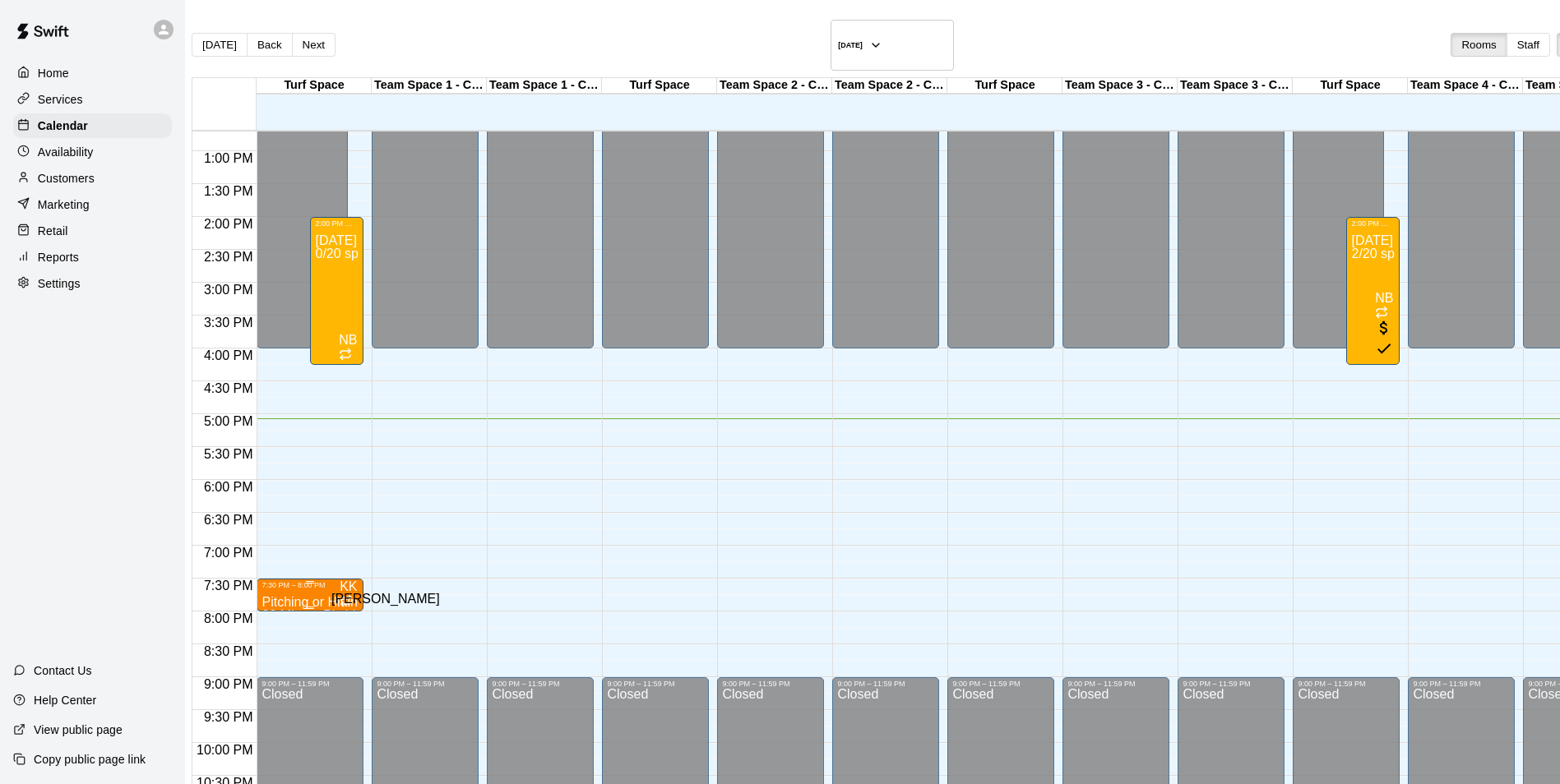
click at [356, 579] on span "KK" at bounding box center [348, 587] width 17 height 14
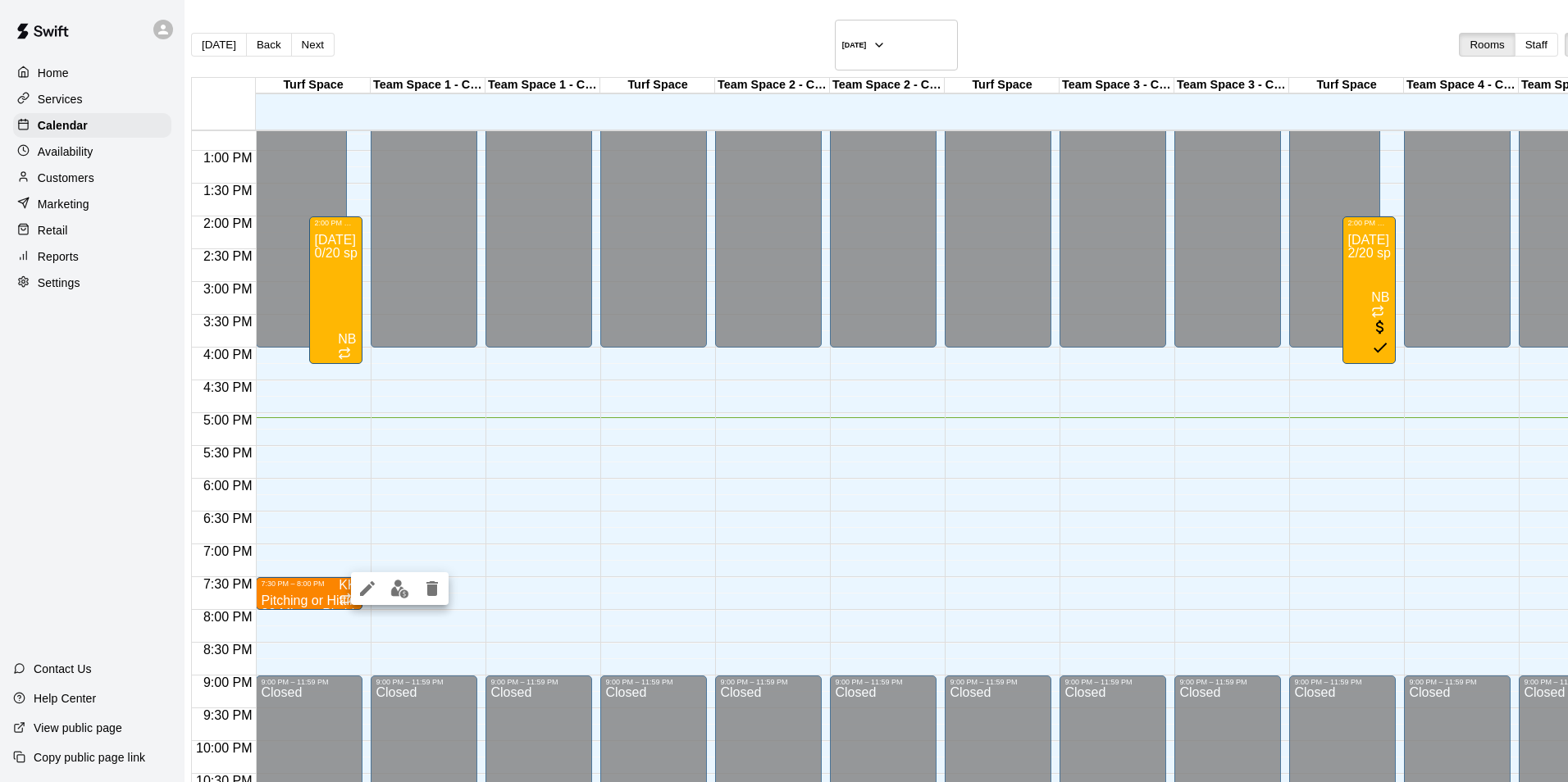
click at [342, 553] on div at bounding box center [784, 391] width 1568 height 782
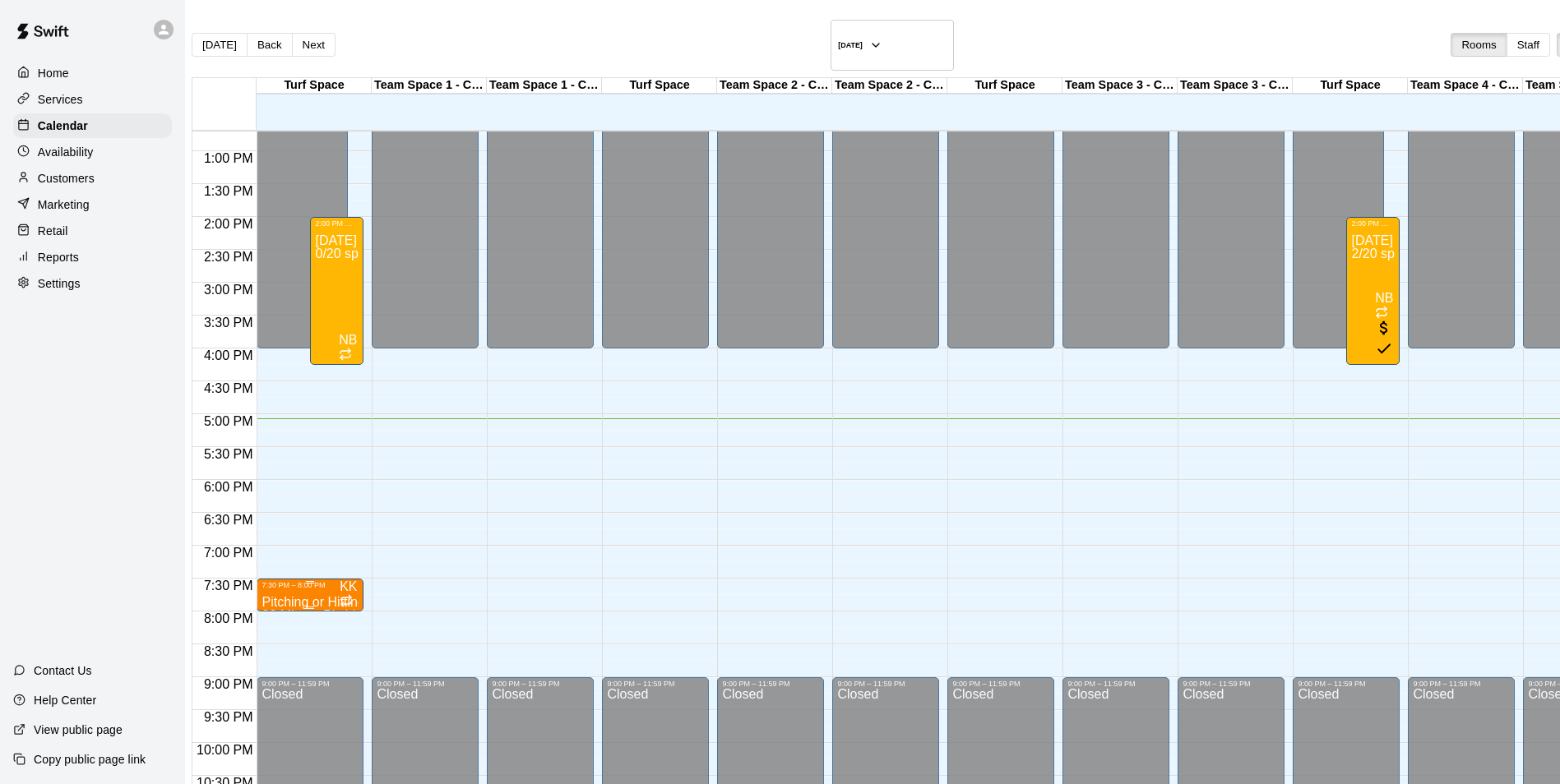
click at [303, 581] on div "7:30 PM – 8:00 PM" at bounding box center [310, 585] width 97 height 8
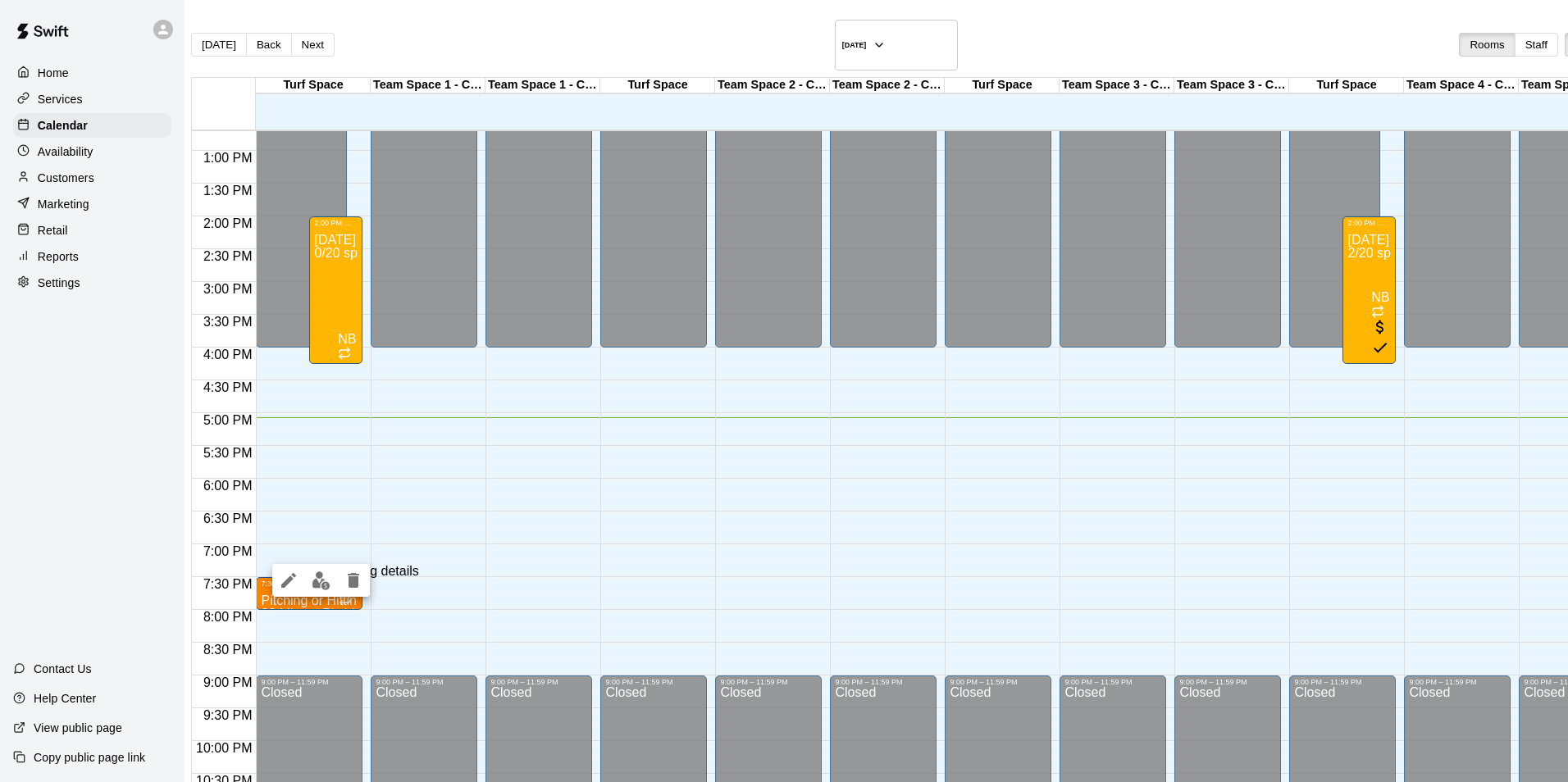
click at [283, 579] on icon "edit" at bounding box center [288, 581] width 20 height 20
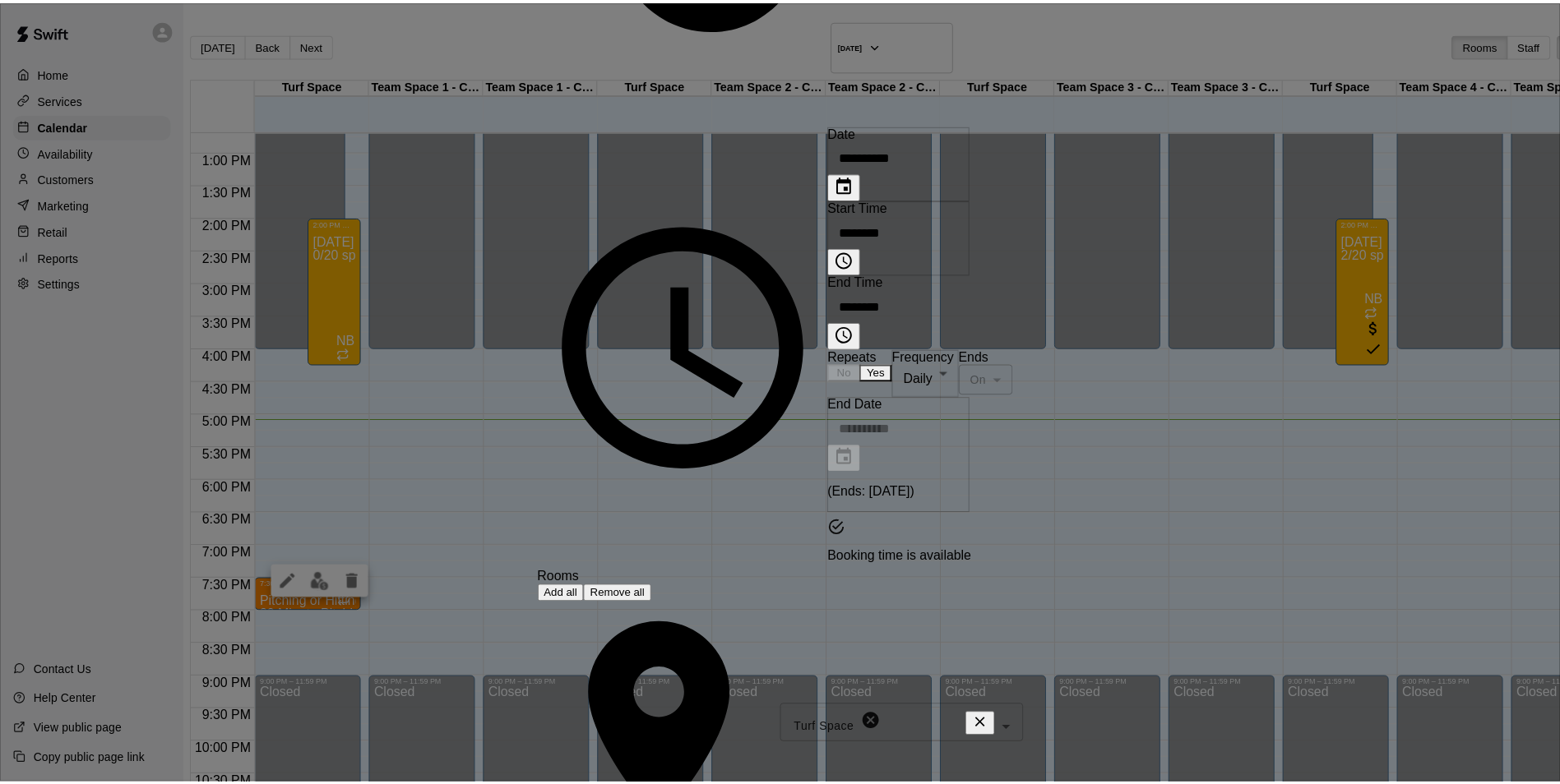
scroll to position [347, 0]
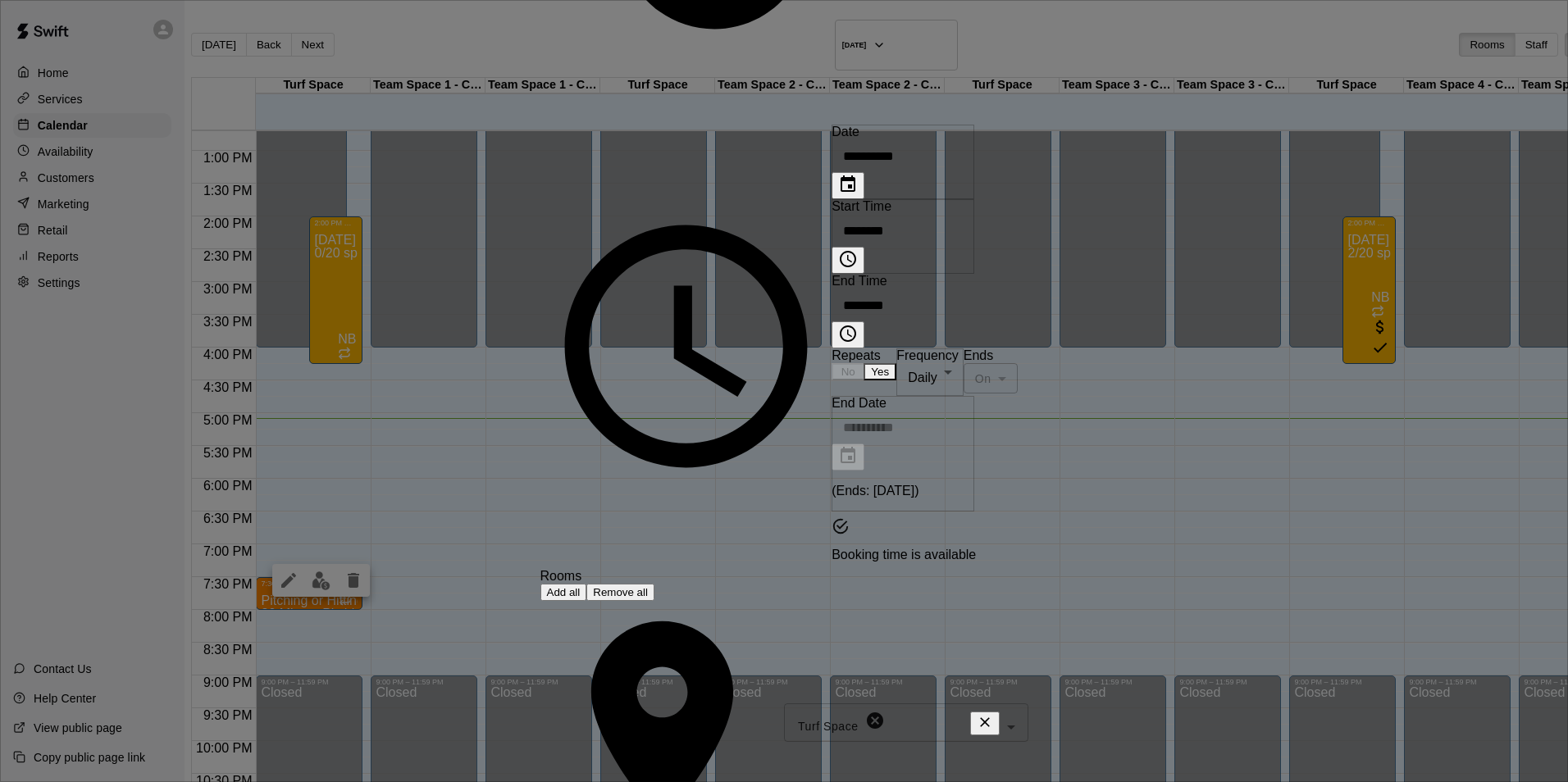
click at [502, 492] on div "**********" at bounding box center [784, 391] width 1568 height 782
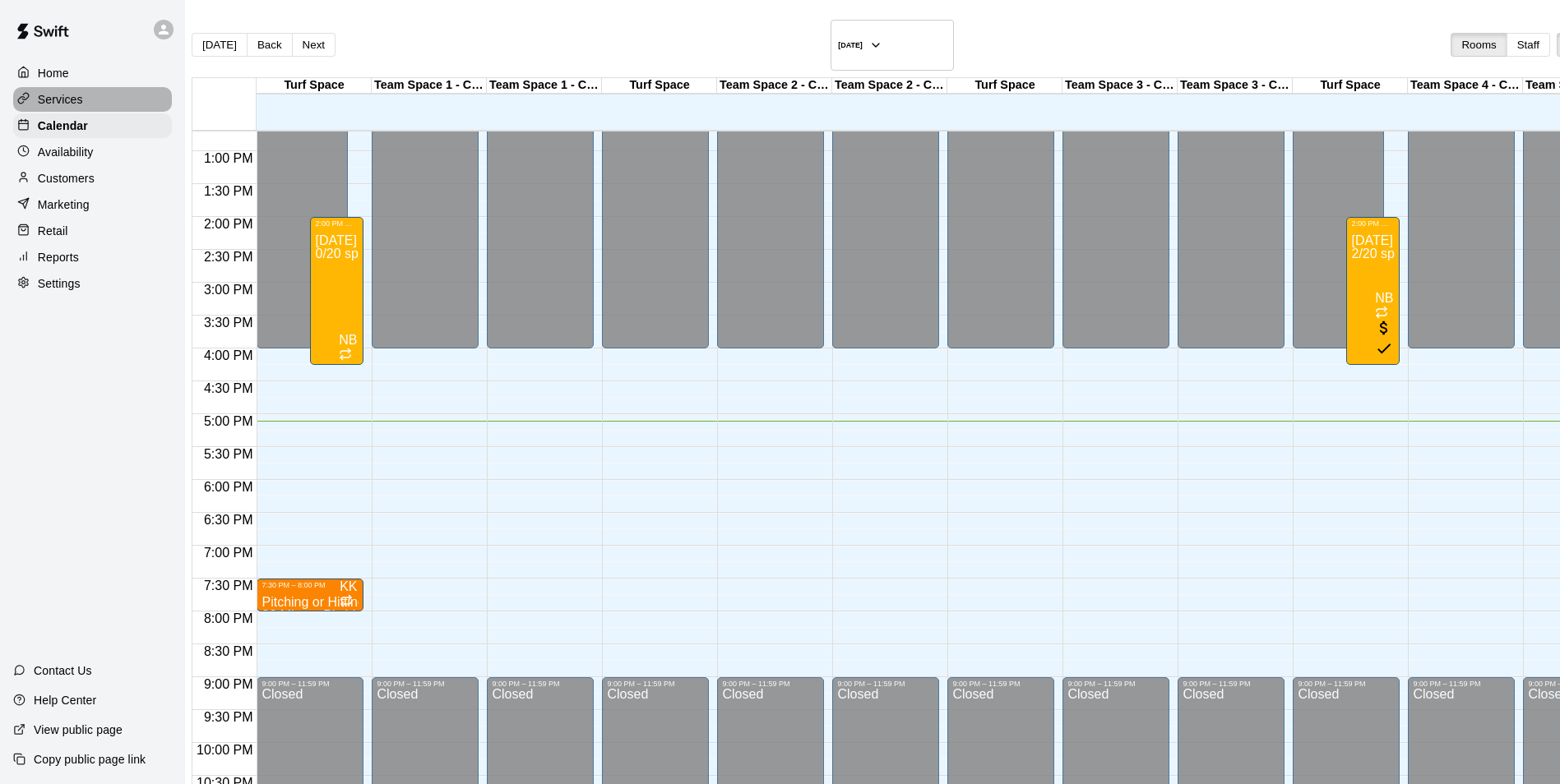
click at [93, 96] on div "Services" at bounding box center [93, 99] width 159 height 24
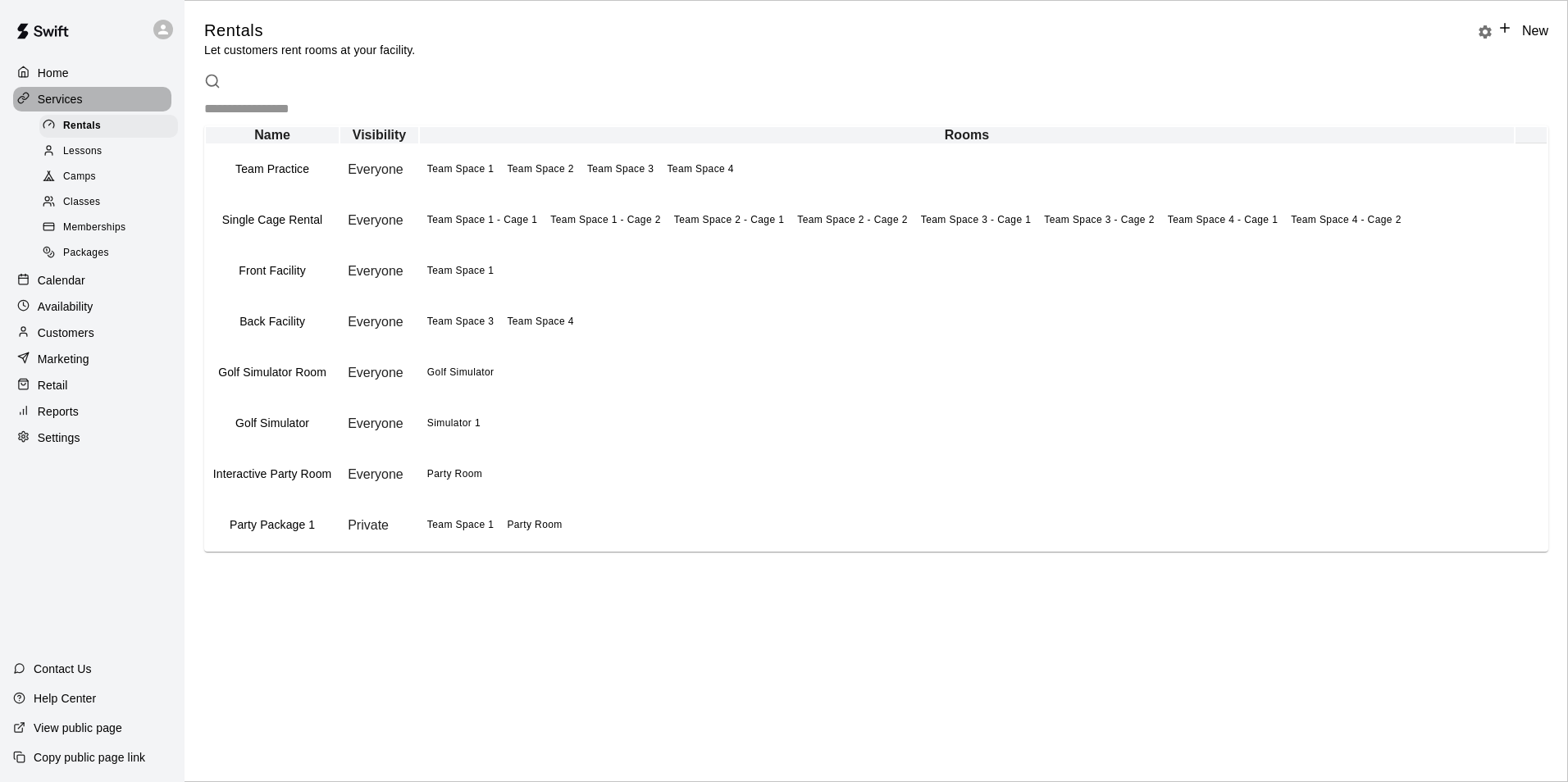
click at [74, 107] on p "Services" at bounding box center [60, 99] width 45 height 16
click at [73, 390] on div "Retail" at bounding box center [93, 385] width 158 height 24
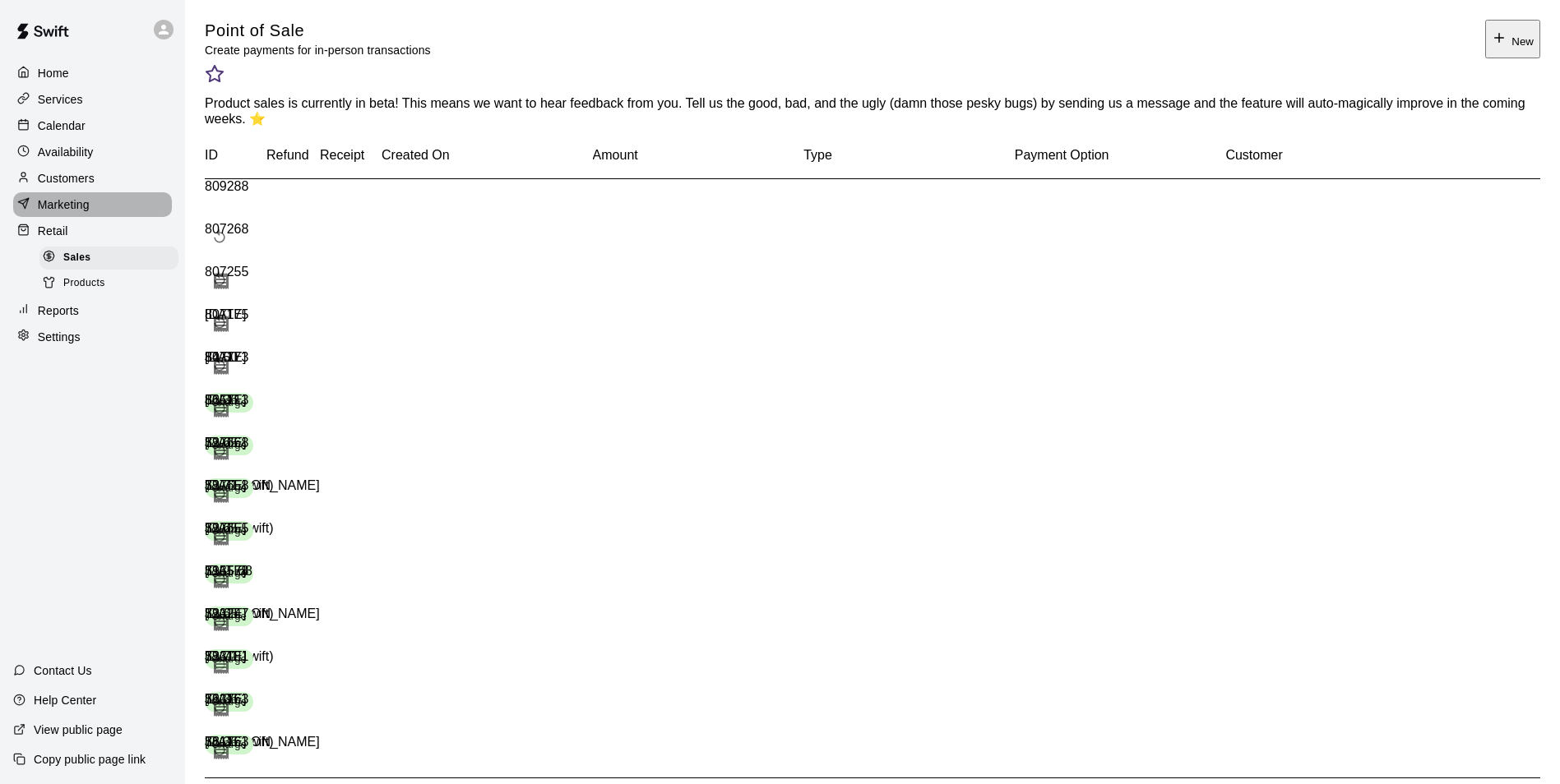
click at [98, 215] on div "Marketing" at bounding box center [93, 205] width 159 height 24
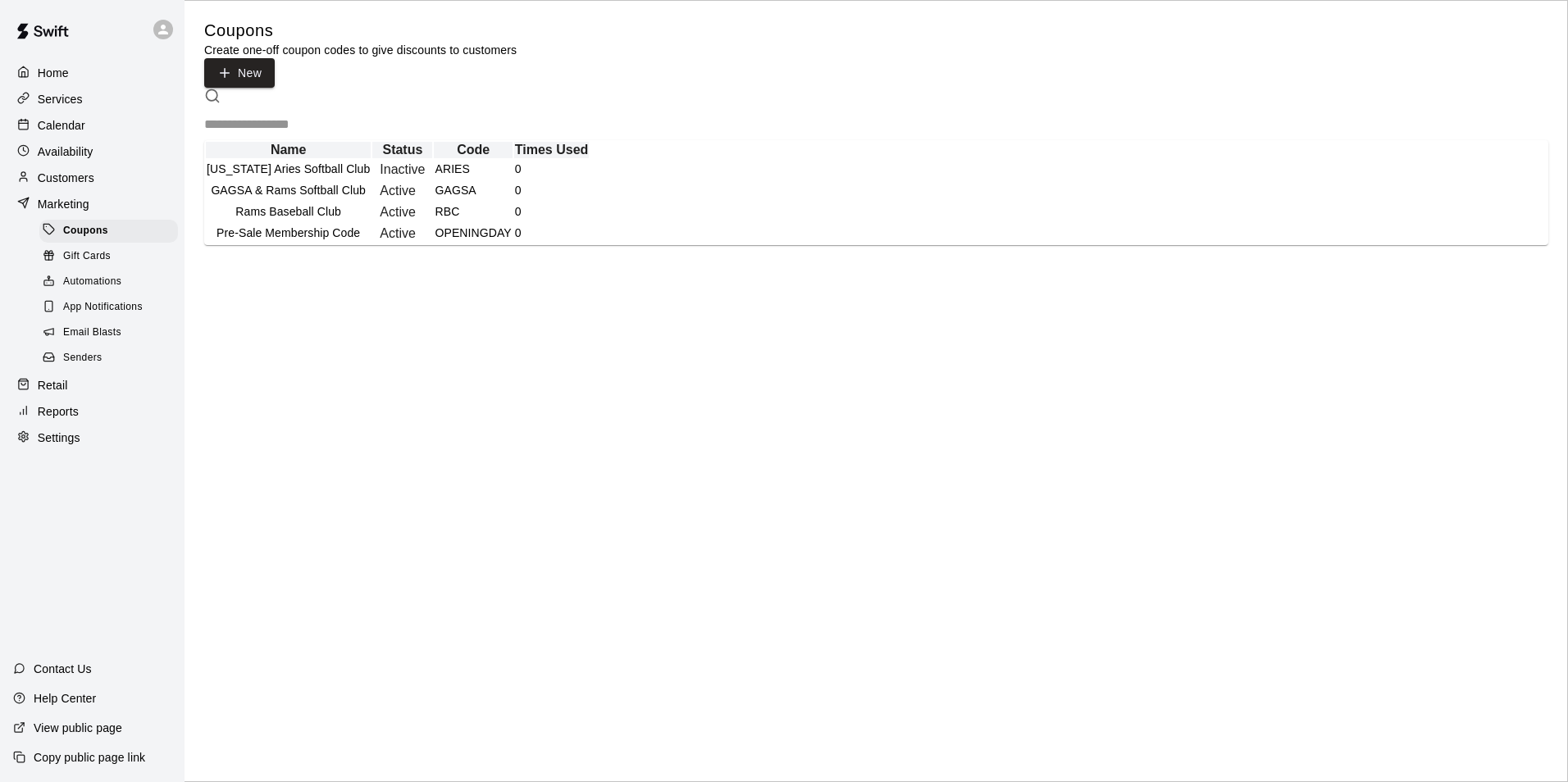
click at [101, 187] on div "Home Services Calendar Availability Customers Marketing Coupons Gift Cards Auto…" at bounding box center [92, 255] width 184 height 393
click at [101, 187] on div "Customers" at bounding box center [93, 177] width 158 height 24
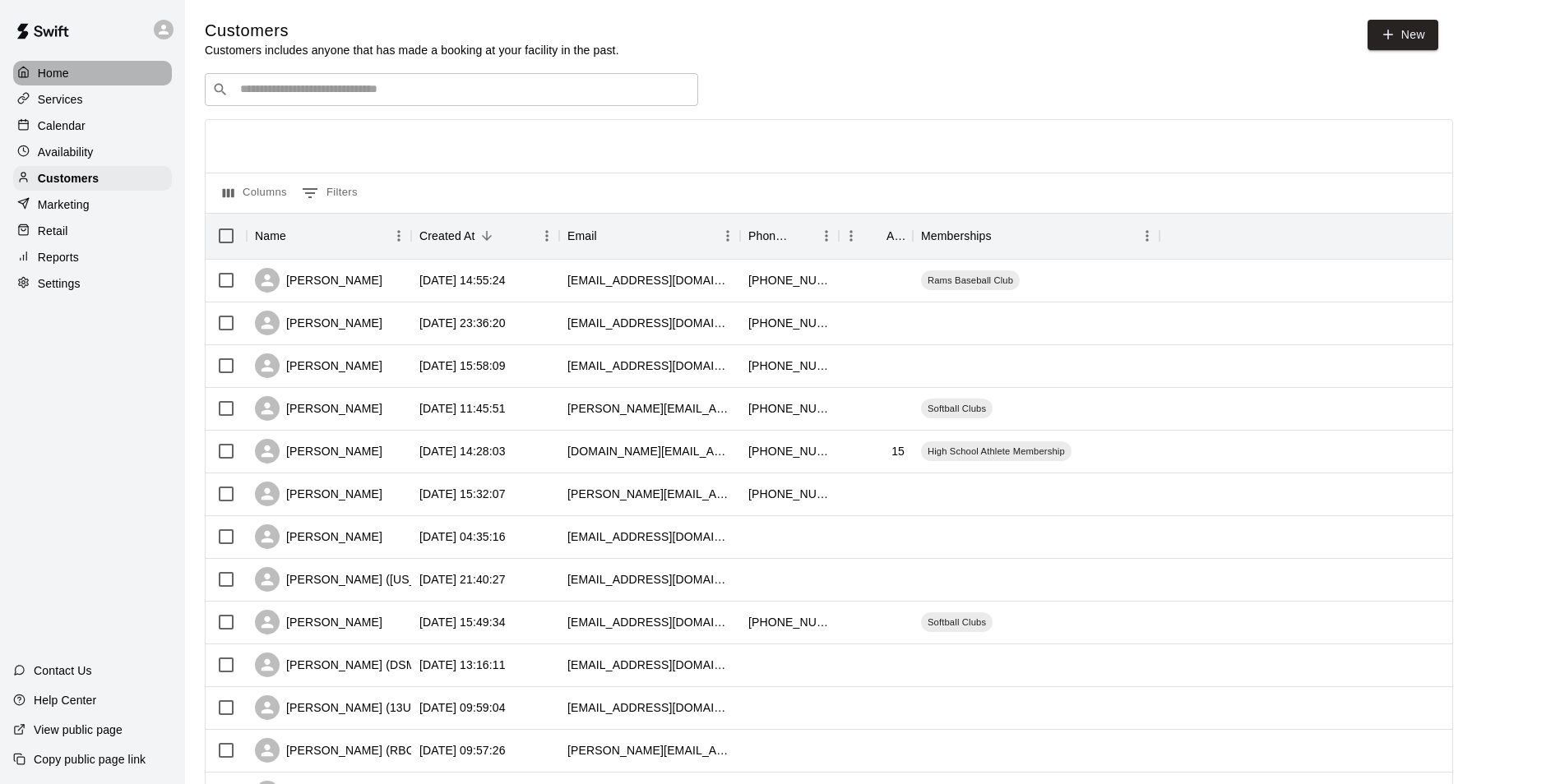
click at [114, 70] on div "Home" at bounding box center [93, 73] width 159 height 24
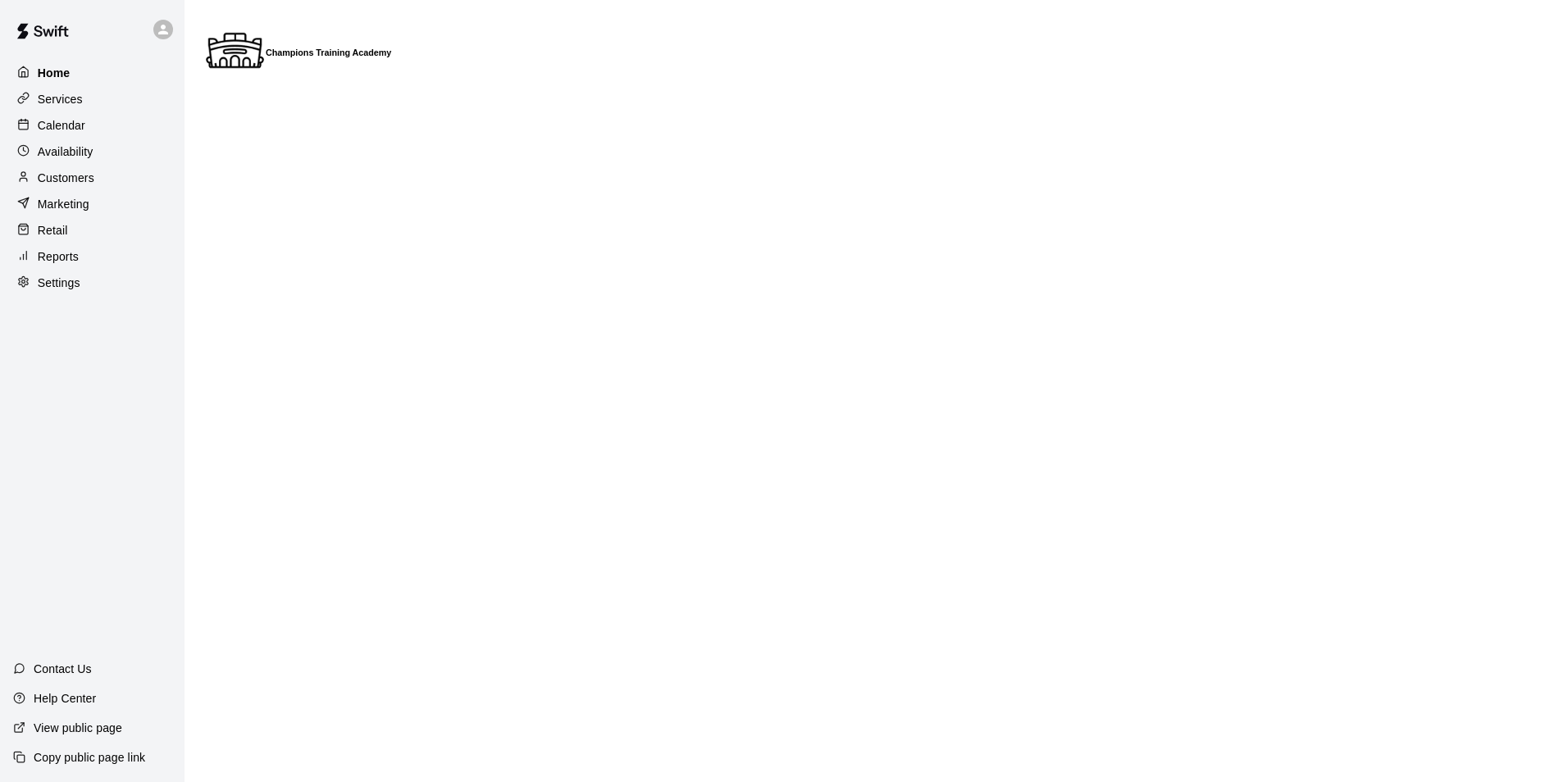
click at [113, 70] on div "Home" at bounding box center [93, 73] width 158 height 24
click at [105, 100] on div "Services" at bounding box center [93, 99] width 158 height 24
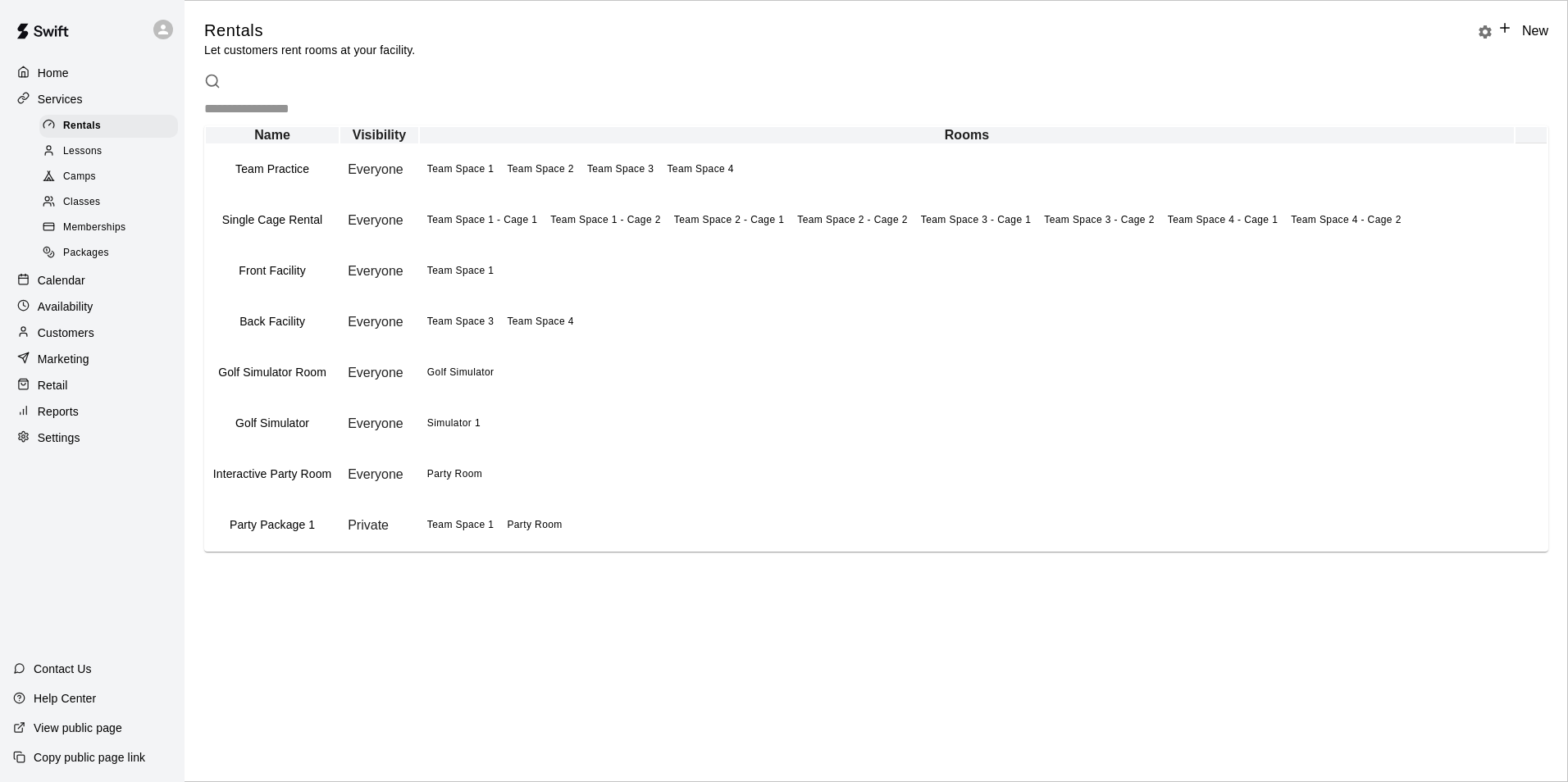
click at [105, 102] on div "Services" at bounding box center [93, 99] width 158 height 24
click at [89, 388] on div "Retail" at bounding box center [93, 385] width 158 height 24
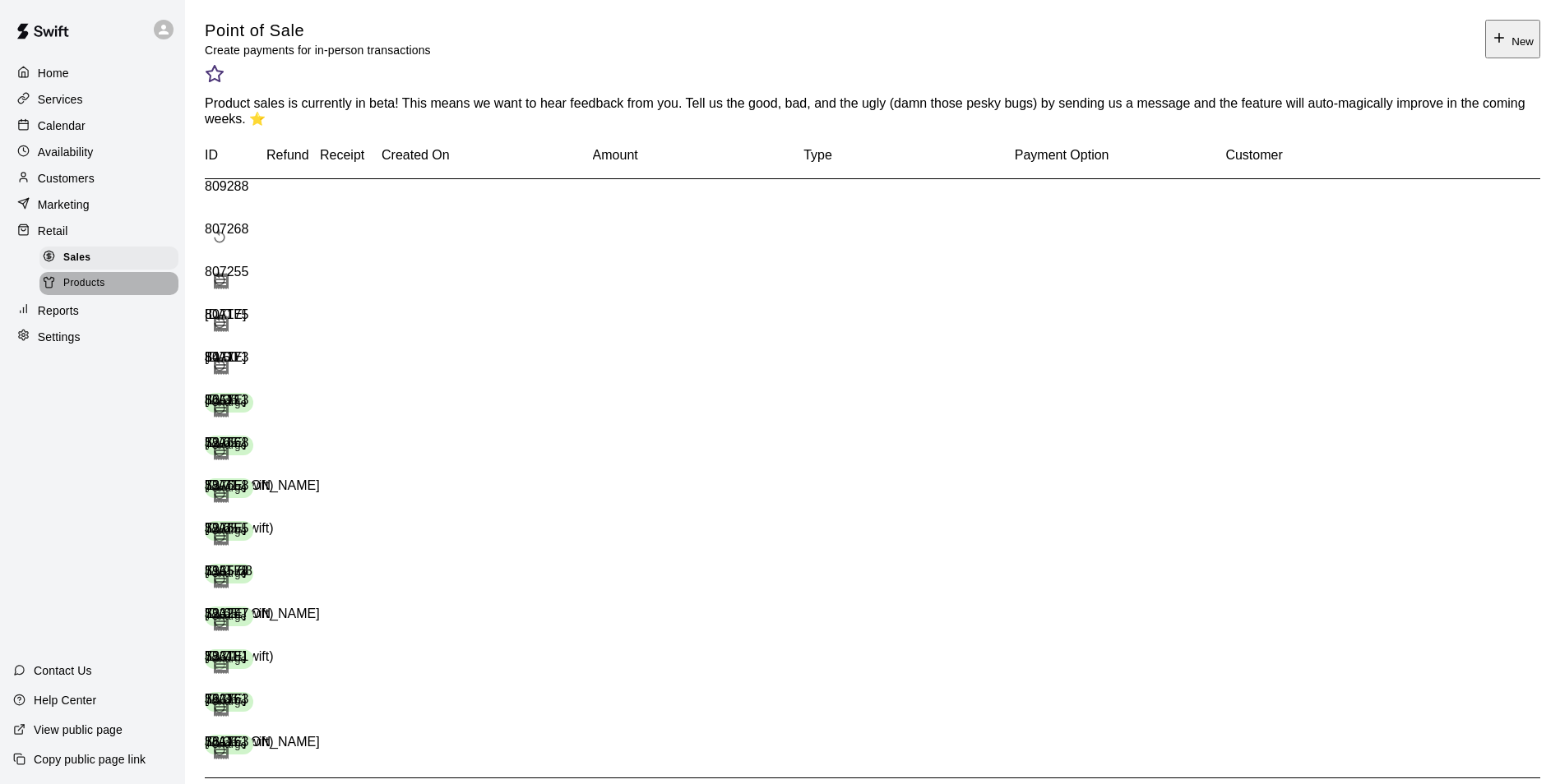
click at [141, 293] on div "Products" at bounding box center [109, 284] width 139 height 23
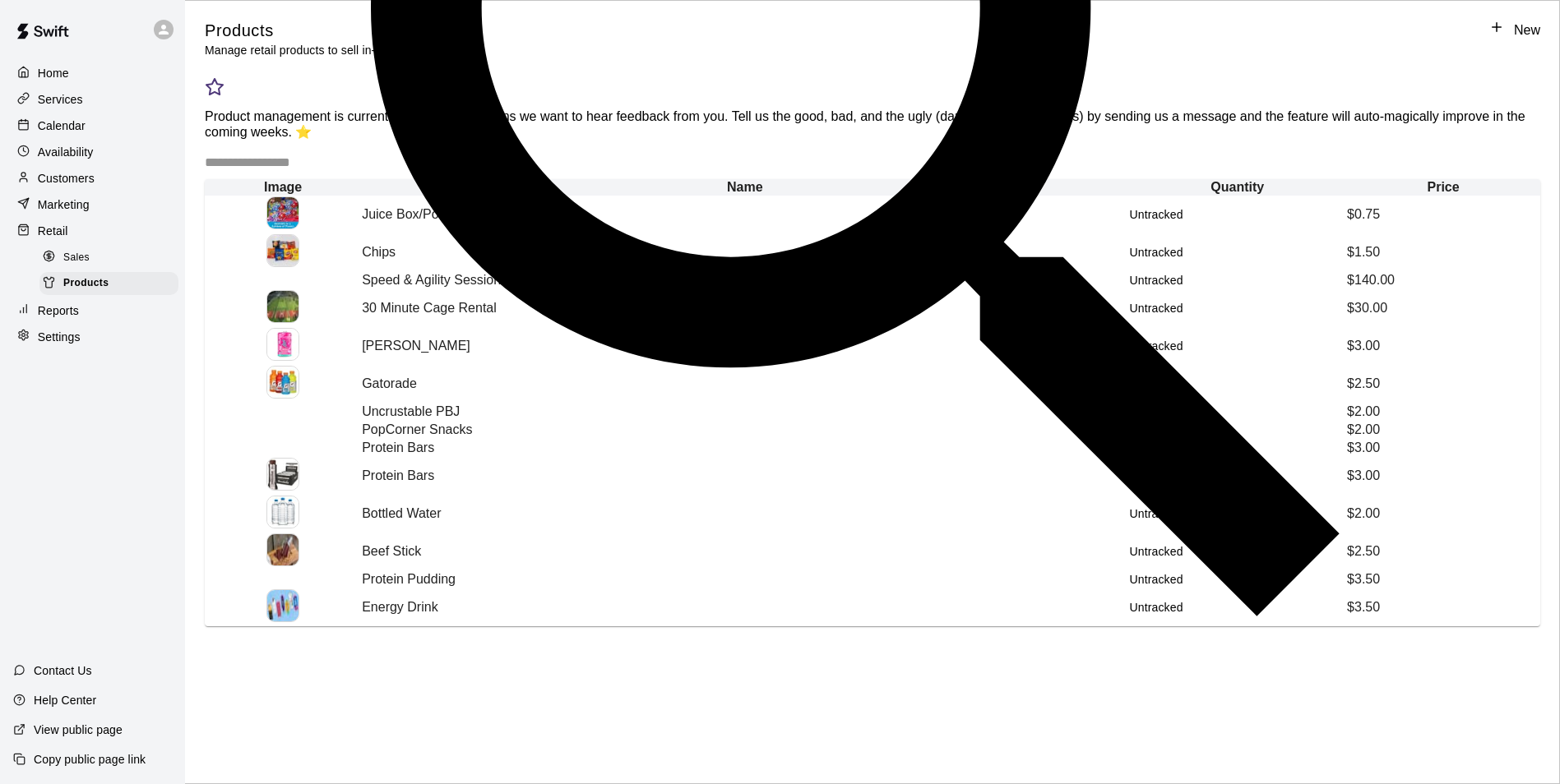
click at [1491, 34] on icon at bounding box center [1496, 27] width 14 height 14
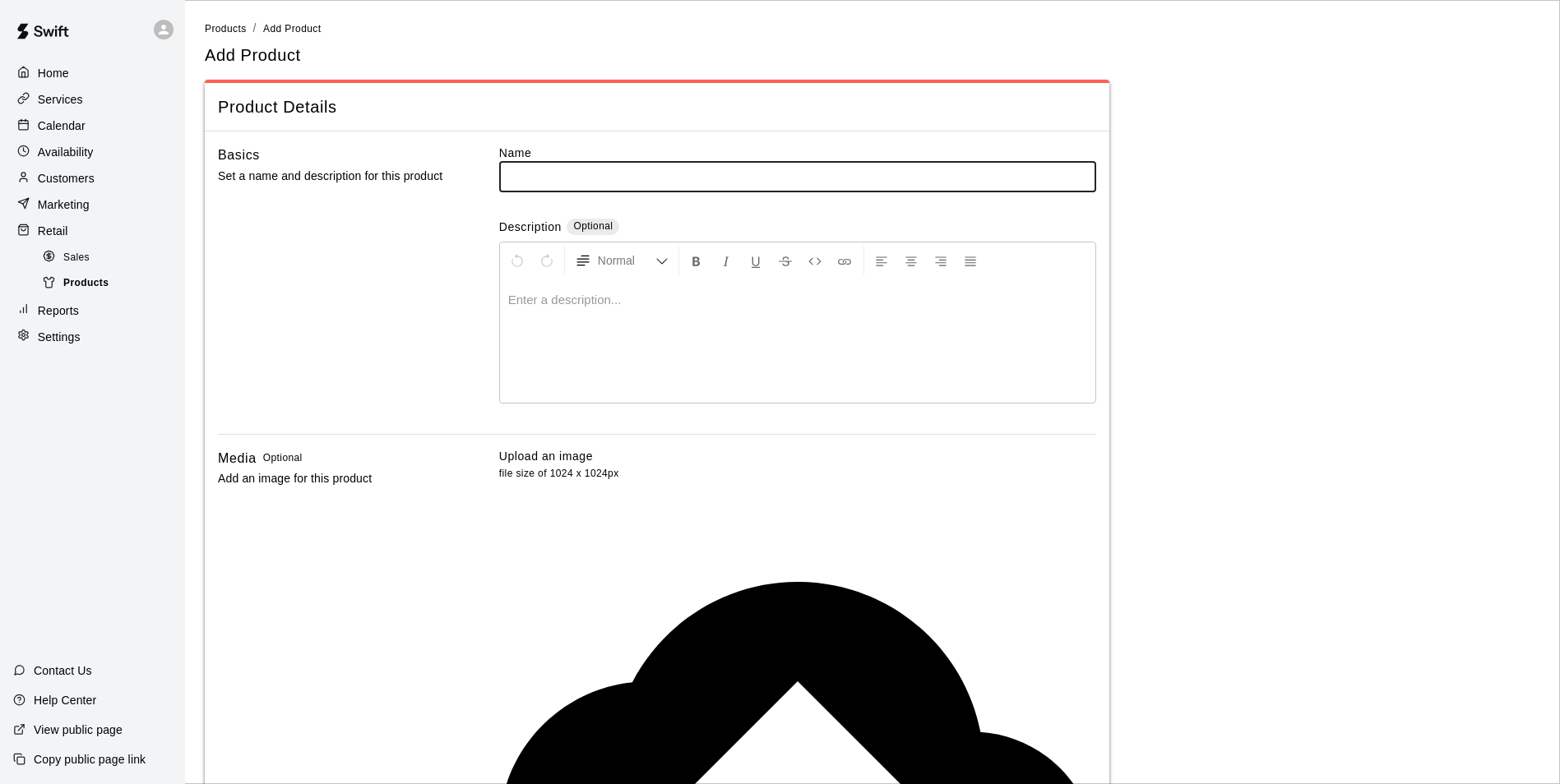
click at [144, 282] on div "Products" at bounding box center [109, 284] width 139 height 23
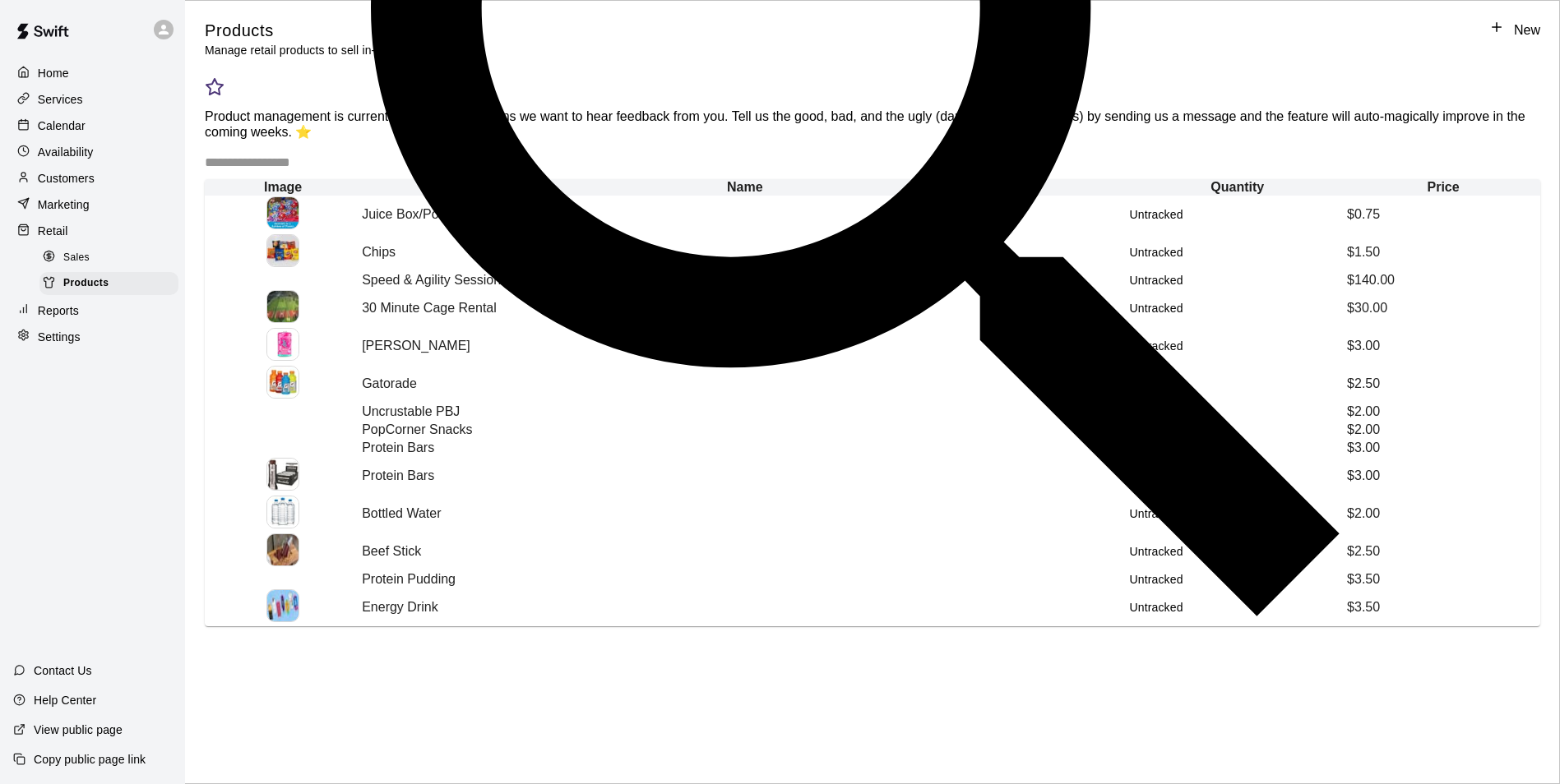
click at [123, 269] on div "Sales" at bounding box center [109, 259] width 139 height 23
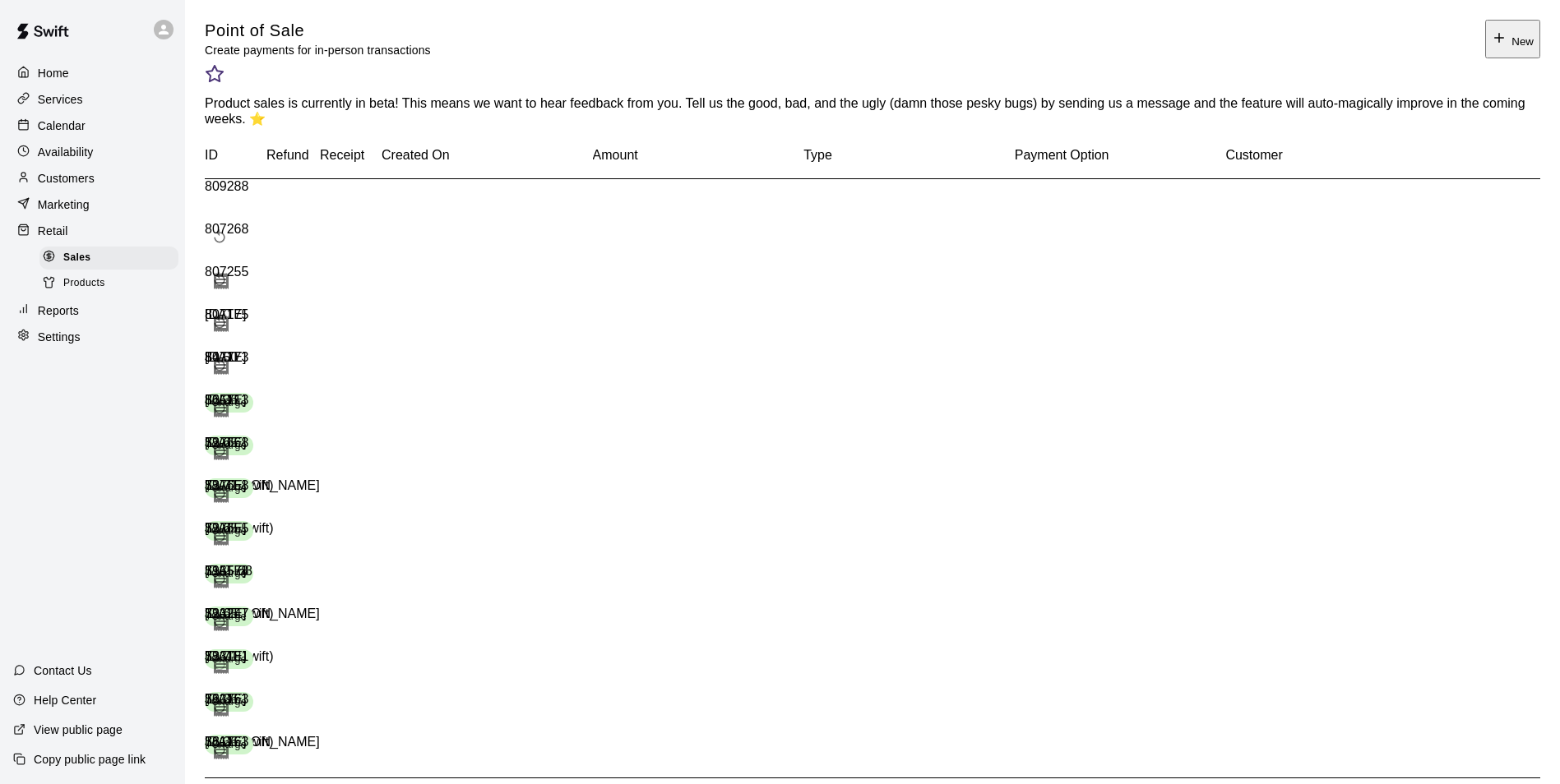
click at [1492, 50] on button "New" at bounding box center [1512, 39] width 55 height 39
